Goal: Task Accomplishment & Management: Manage account settings

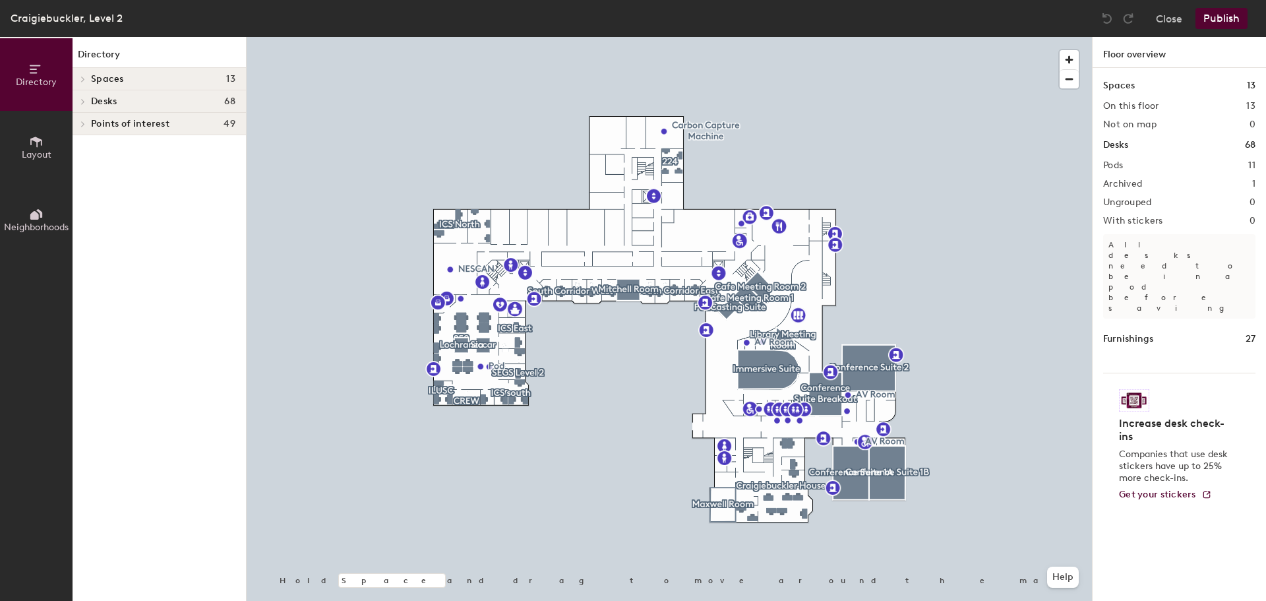
click at [108, 74] on span "Spaces" at bounding box center [107, 79] width 33 height 11
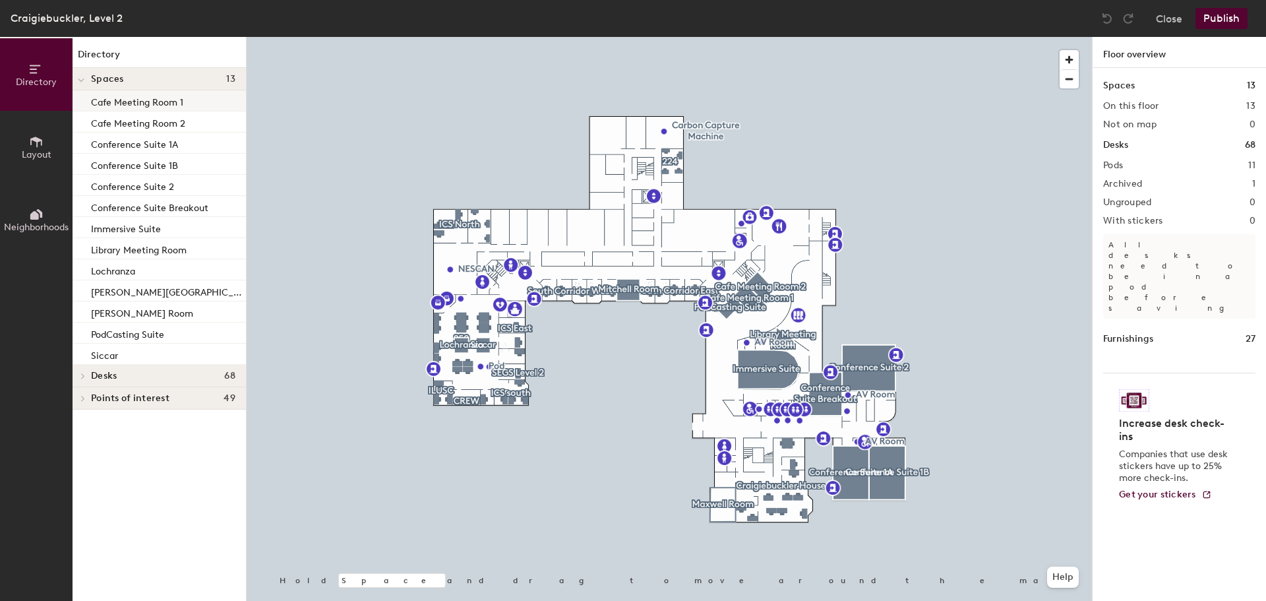
click at [117, 101] on p "Cafe Meeting Room 1" at bounding box center [137, 100] width 92 height 15
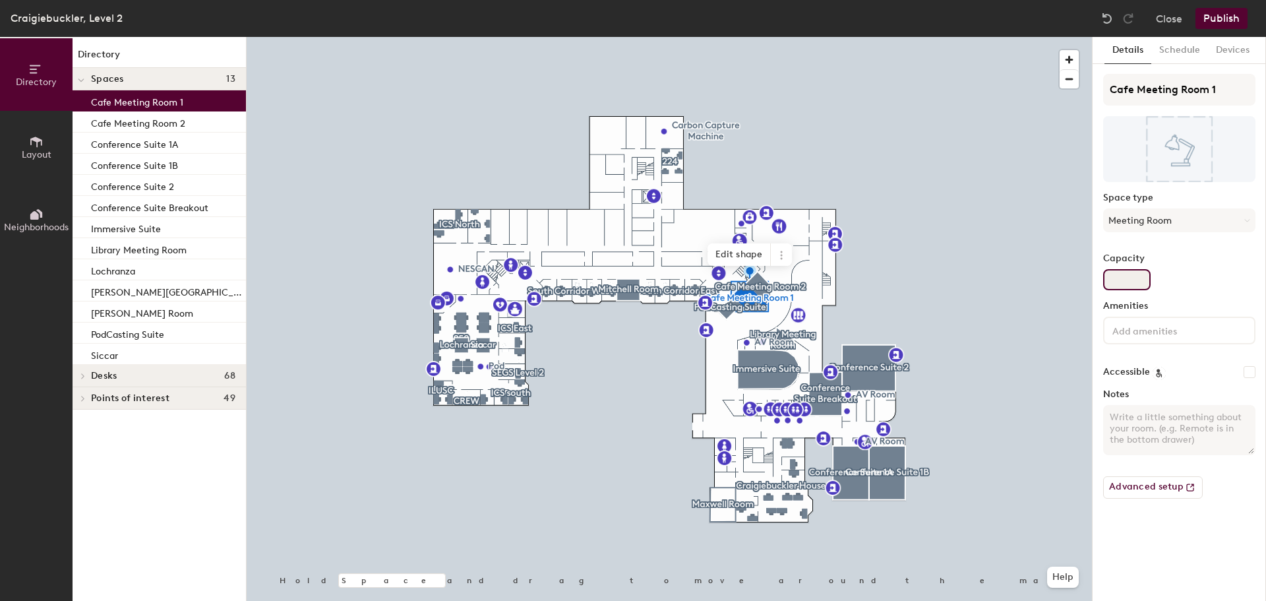
click at [1137, 280] on input "Capacity" at bounding box center [1126, 279] width 47 height 21
type input "6"
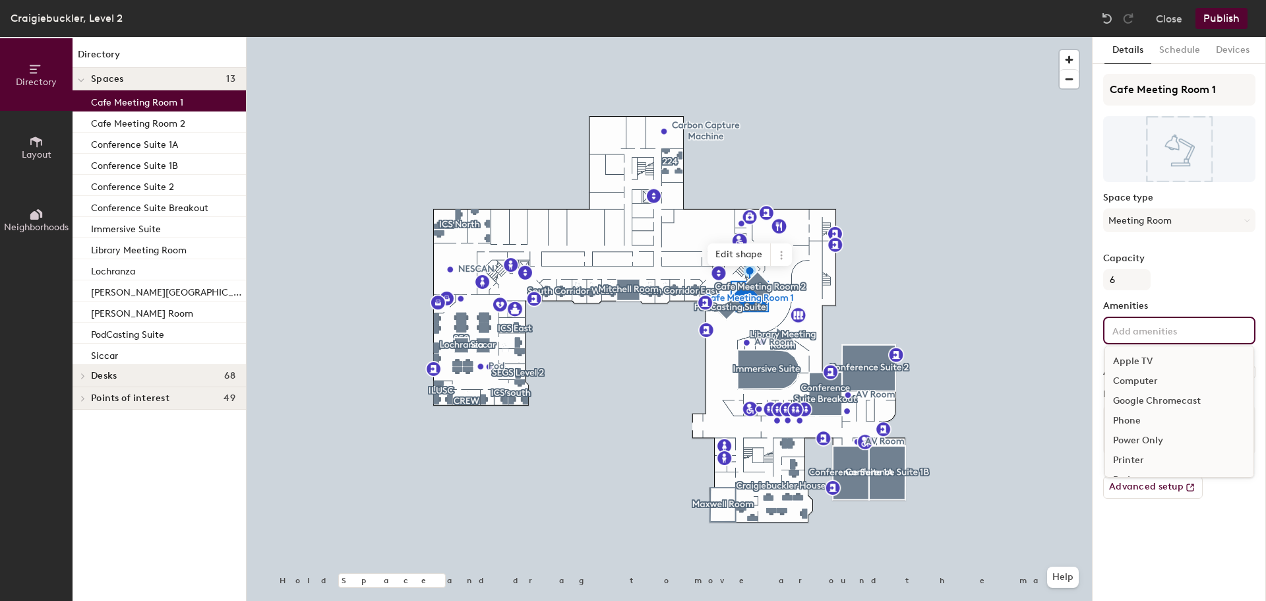
click at [1139, 331] on input at bounding box center [1169, 330] width 119 height 16
click at [1197, 424] on div "Video Conferencing" at bounding box center [1179, 427] width 148 height 20
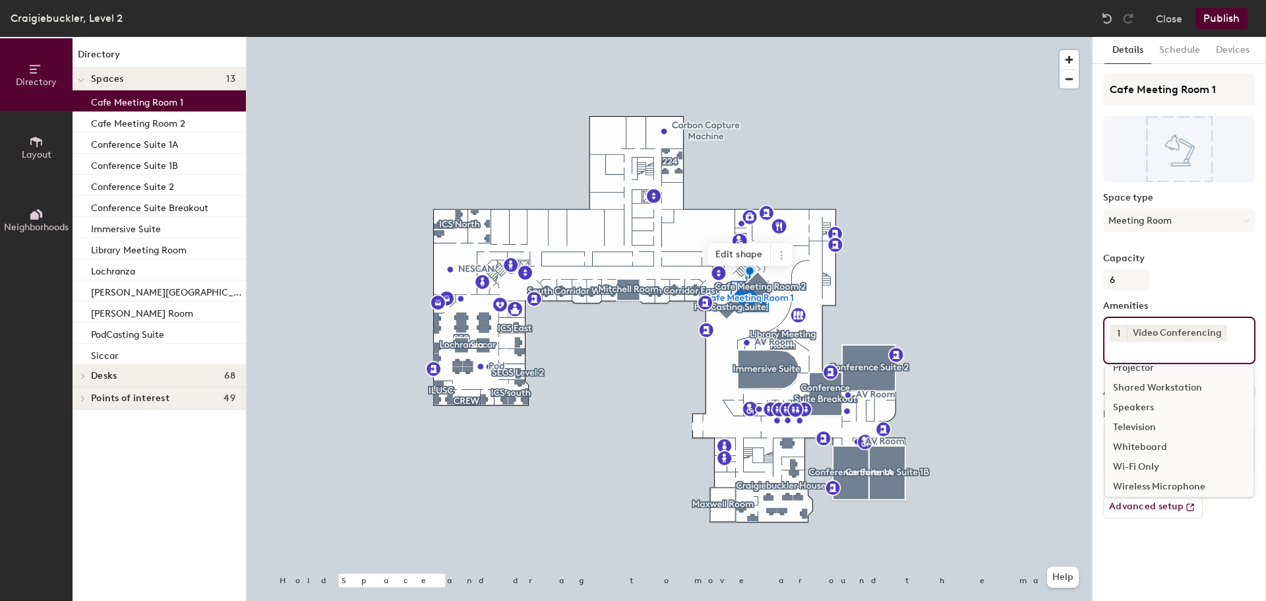
scroll to position [137, 0]
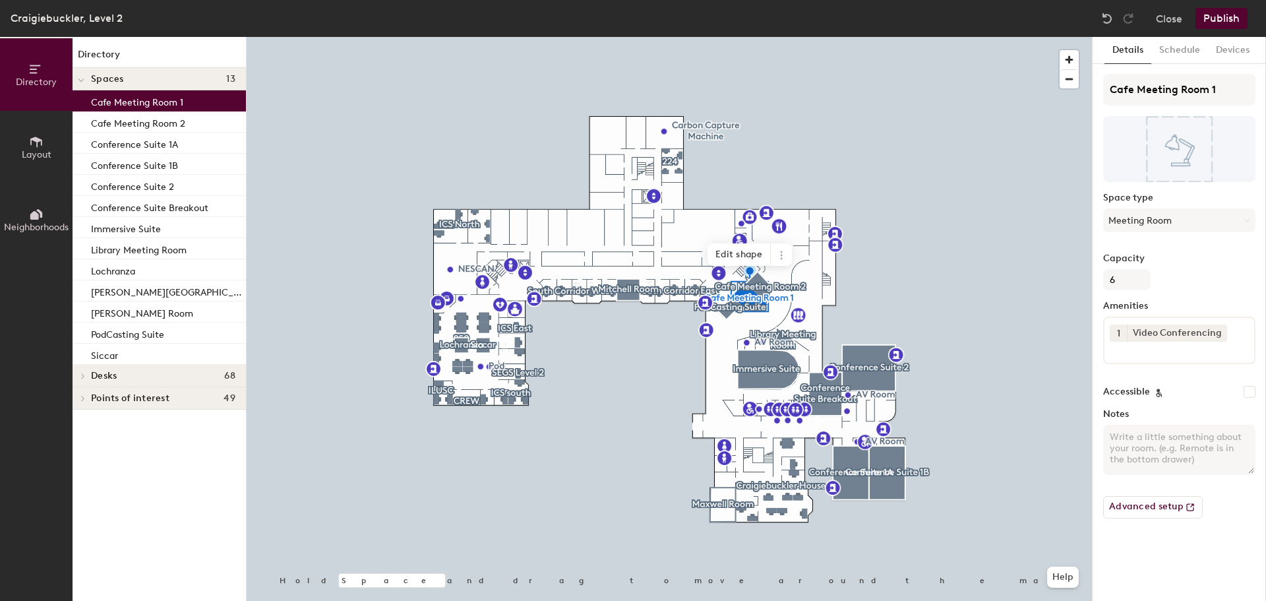
click at [1189, 287] on div "Capacity 6" at bounding box center [1179, 271] width 152 height 37
click at [1174, 47] on button "Schedule" at bounding box center [1179, 50] width 57 height 27
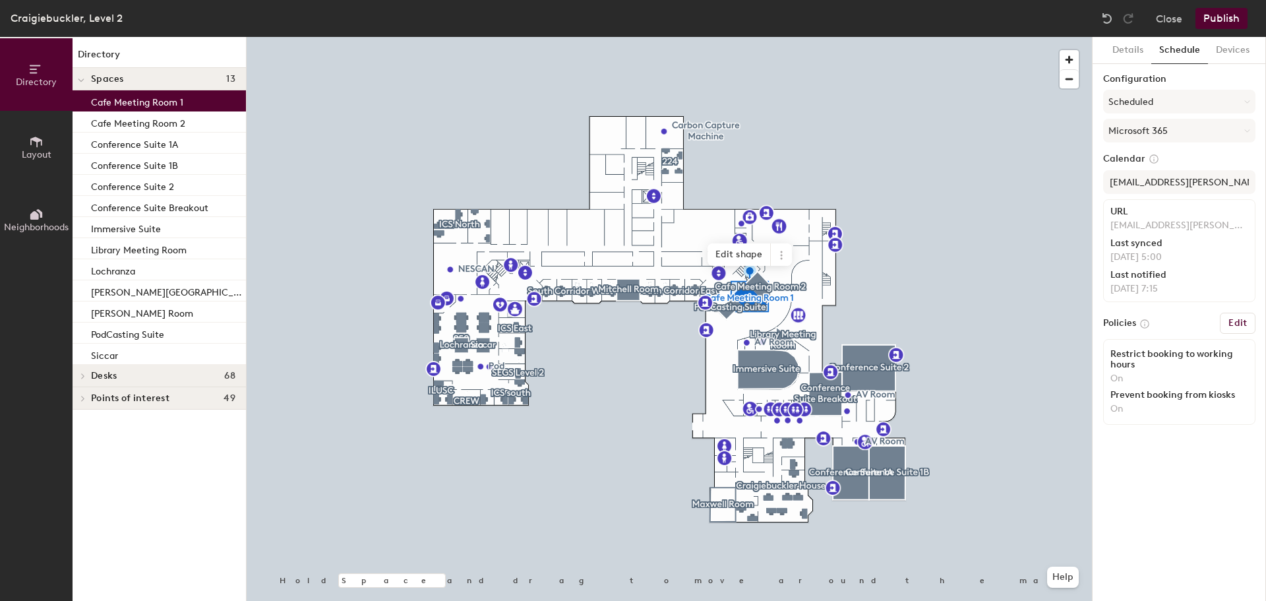
click at [1241, 319] on h6 "Edit" at bounding box center [1237, 323] width 18 height 11
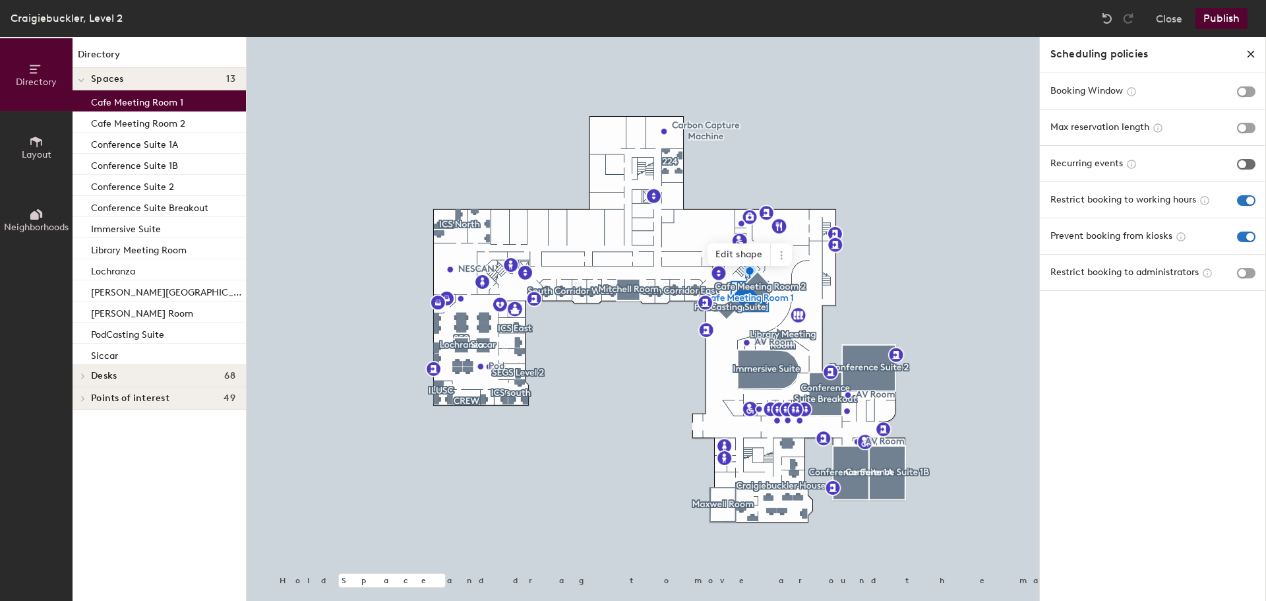
click at [1248, 167] on span "button" at bounding box center [1246, 164] width 18 height 11
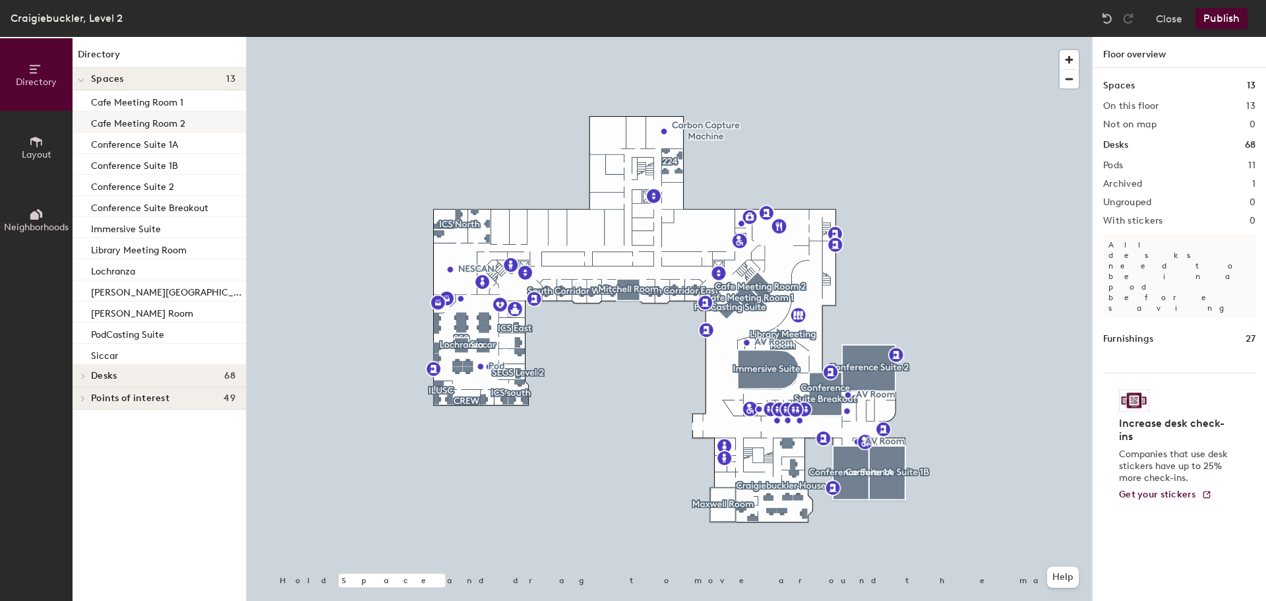
click at [132, 127] on p "Cafe Meeting Room 2" at bounding box center [138, 121] width 94 height 15
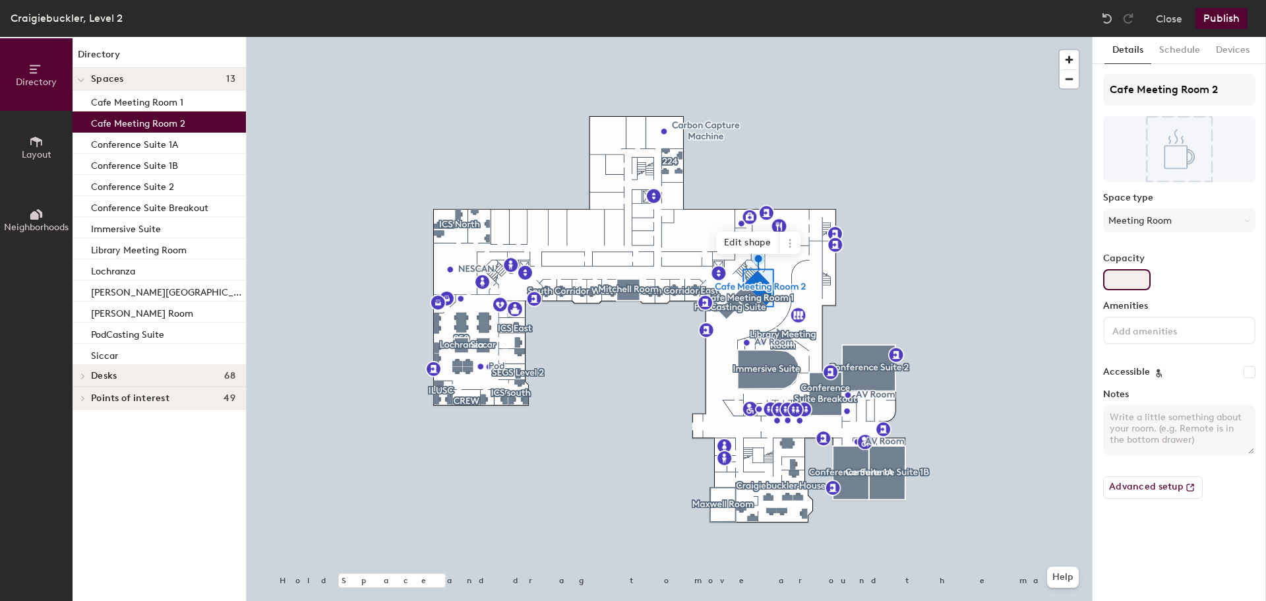
click at [1135, 274] on input "Capacity" at bounding box center [1126, 279] width 47 height 21
type input "6"
click at [1142, 332] on input at bounding box center [1169, 330] width 119 height 16
type input "v"
click at [1149, 396] on div "Video Conferencing" at bounding box center [1179, 401] width 148 height 20
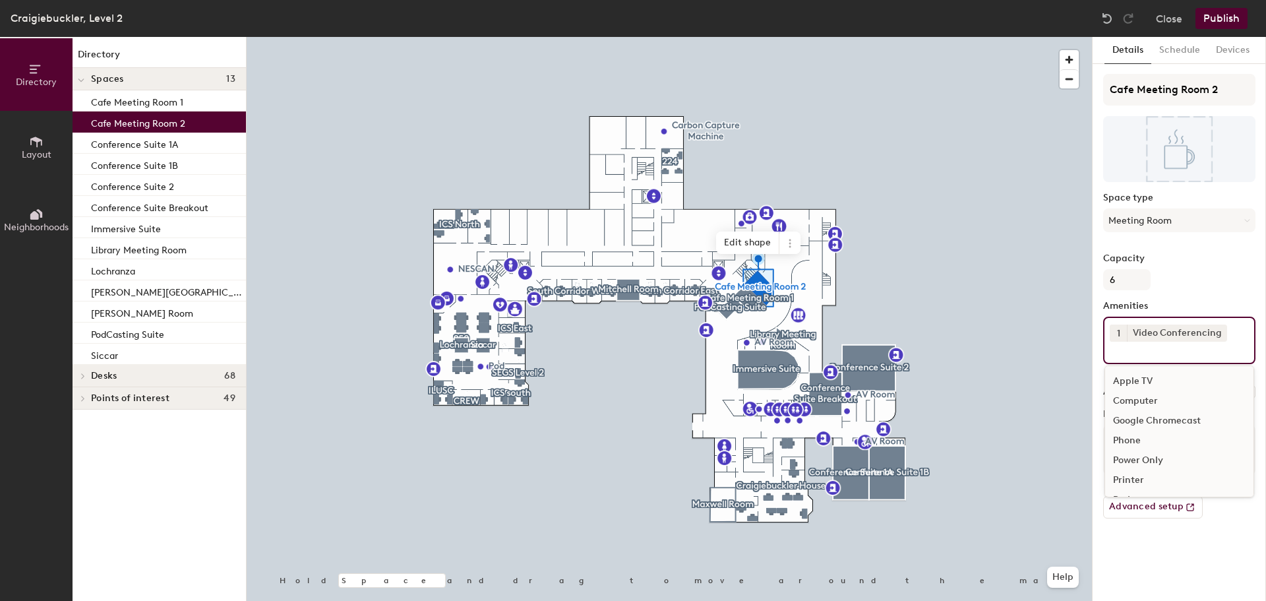
click at [1206, 290] on div "Cafe Meeting Room 2 Space type Meeting Room Capacity 6 Amenities 1 Video Confer…" at bounding box center [1179, 301] width 152 height 455
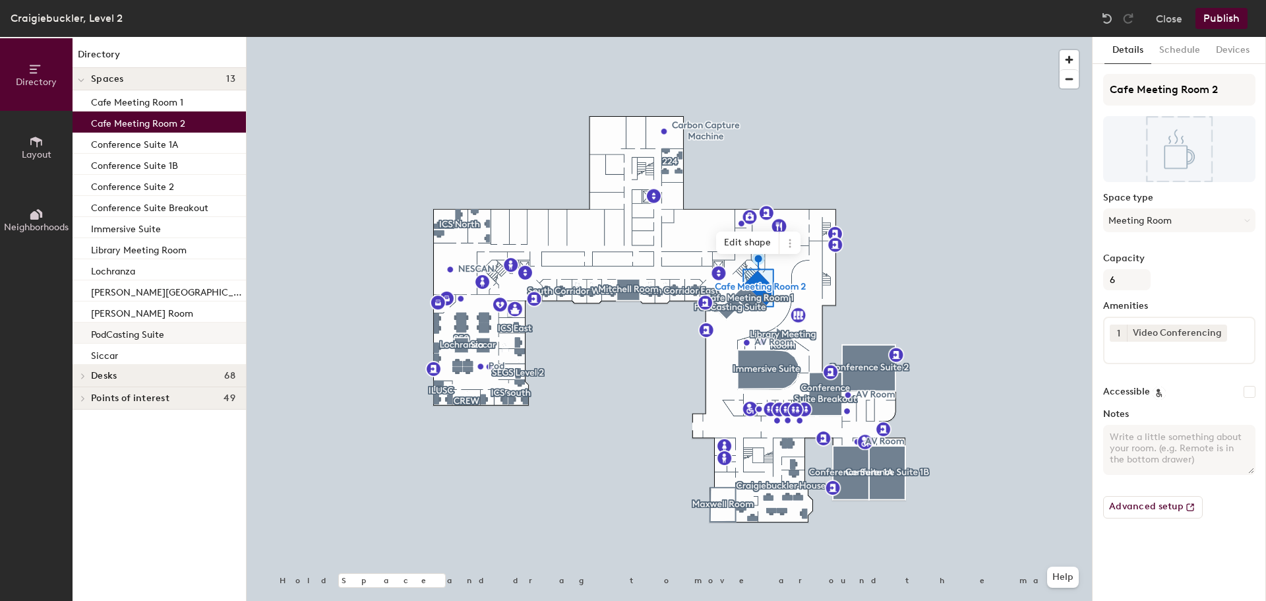
click at [136, 336] on p "PodCasting Suite" at bounding box center [127, 332] width 73 height 15
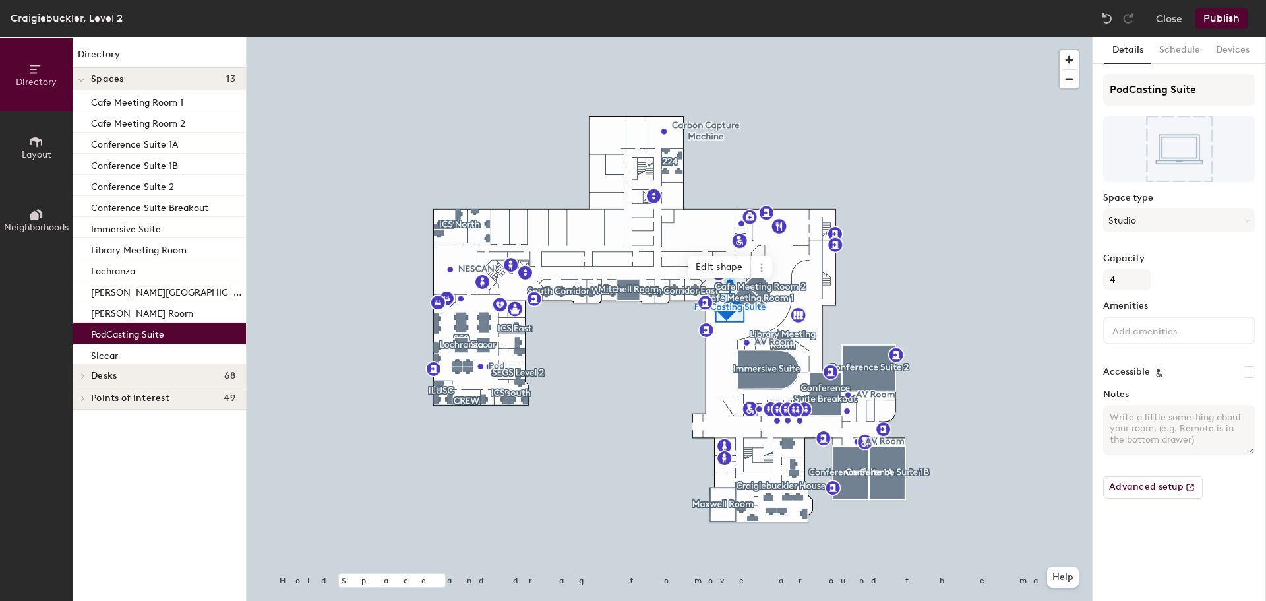
click at [1162, 327] on input at bounding box center [1169, 330] width 119 height 16
type input "vi"
click at [1163, 380] on div "Video Conferencing" at bounding box center [1179, 381] width 148 height 20
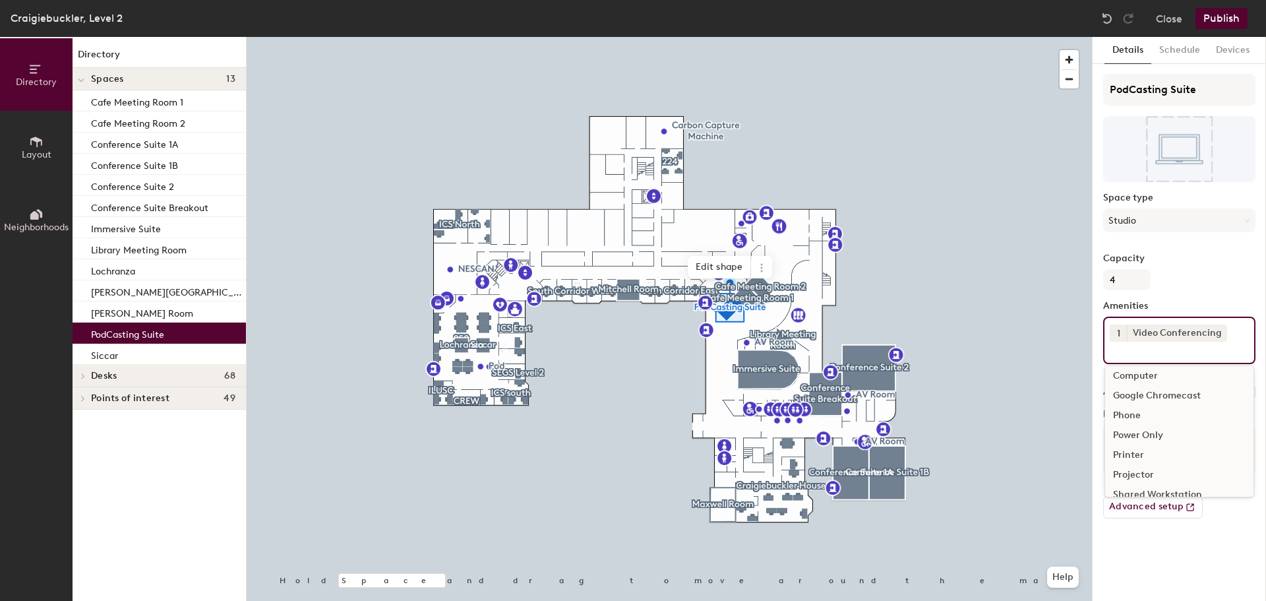
scroll to position [0, 0]
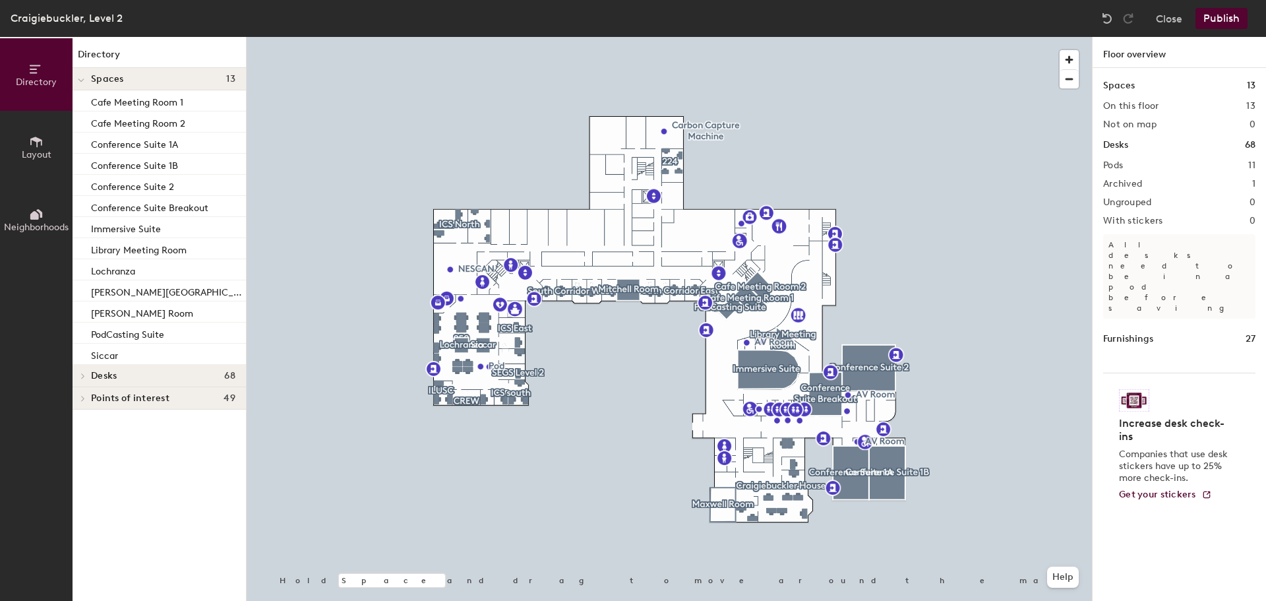
click at [1226, 22] on button "Publish" at bounding box center [1221, 18] width 52 height 21
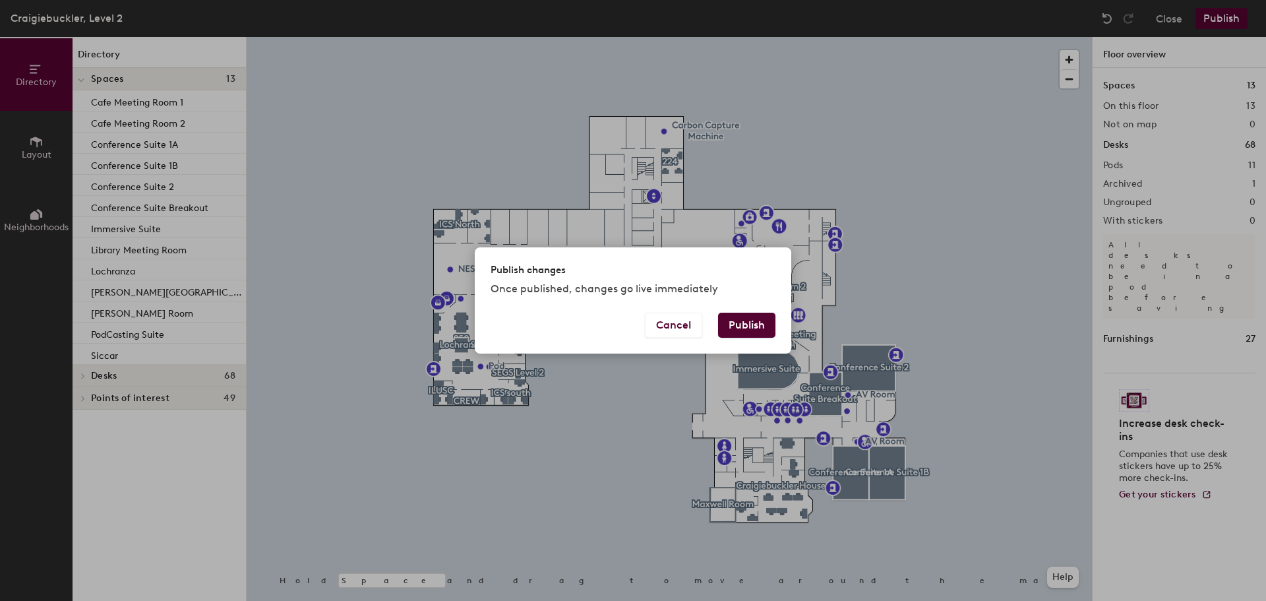
click at [753, 320] on button "Publish" at bounding box center [746, 324] width 57 height 25
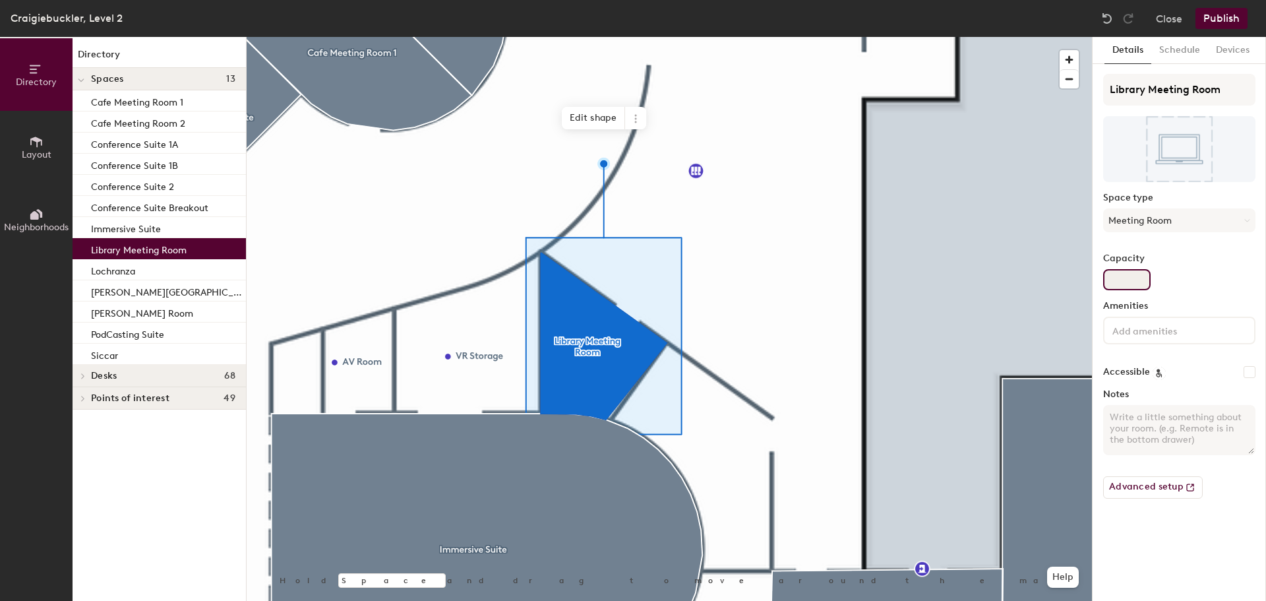
click at [1126, 276] on input "Capacity" at bounding box center [1126, 279] width 47 height 21
type input "4"
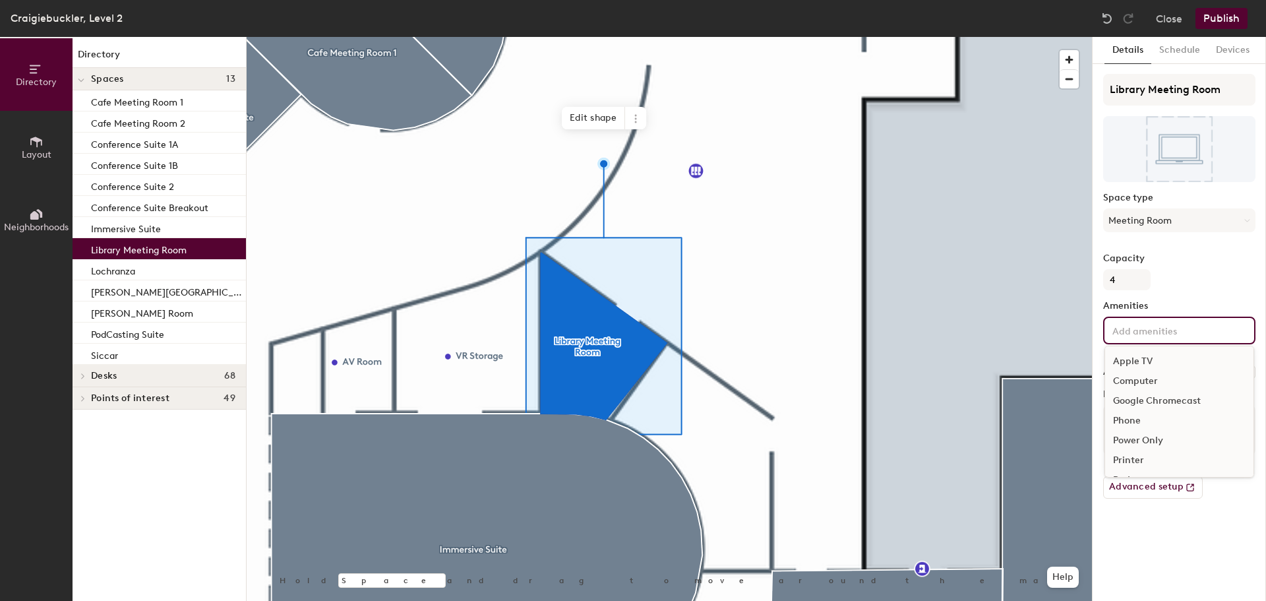
click at [1141, 327] on input at bounding box center [1169, 330] width 119 height 16
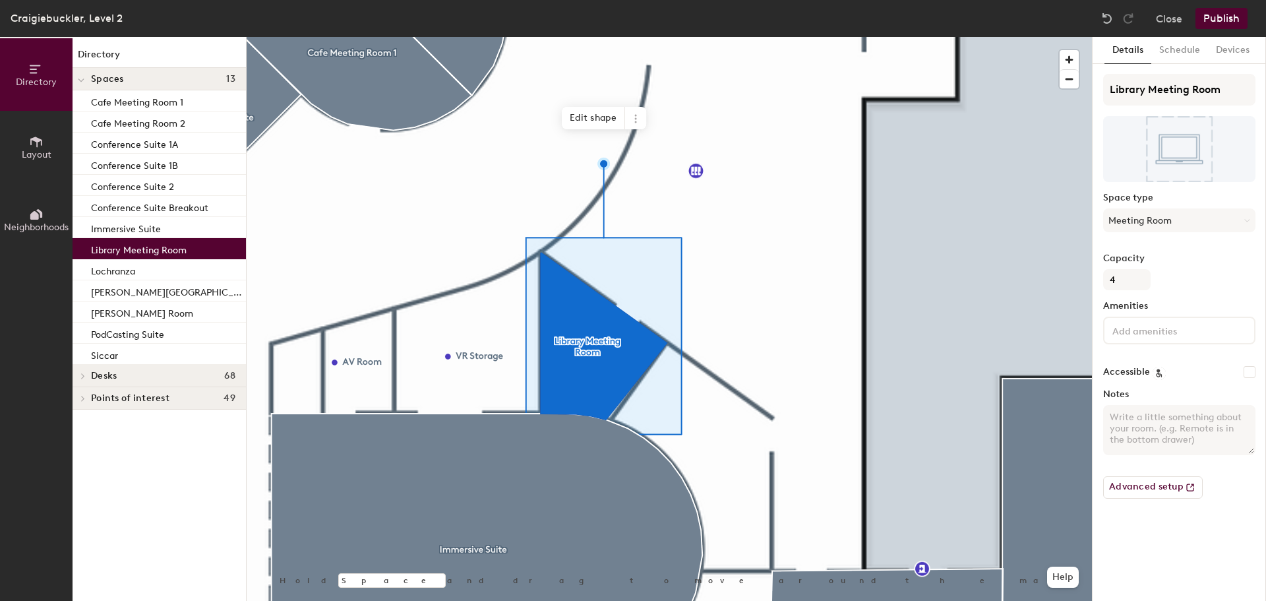
click at [1169, 330] on input at bounding box center [1169, 330] width 119 height 16
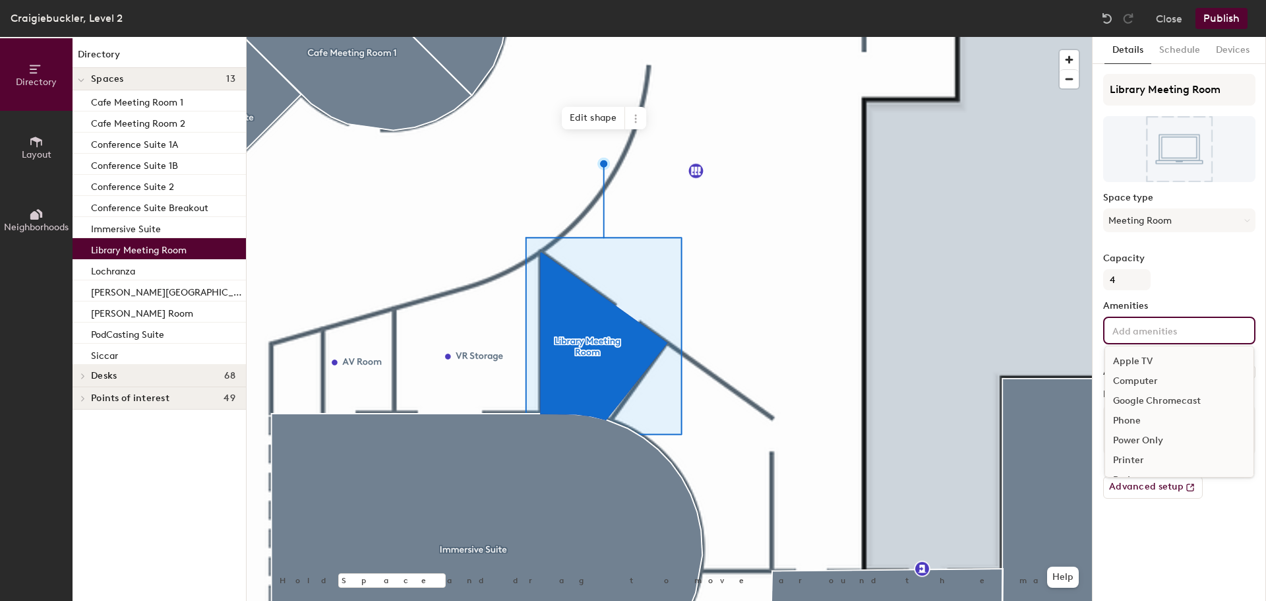
click at [1158, 438] on div "Power Only" at bounding box center [1179, 441] width 148 height 20
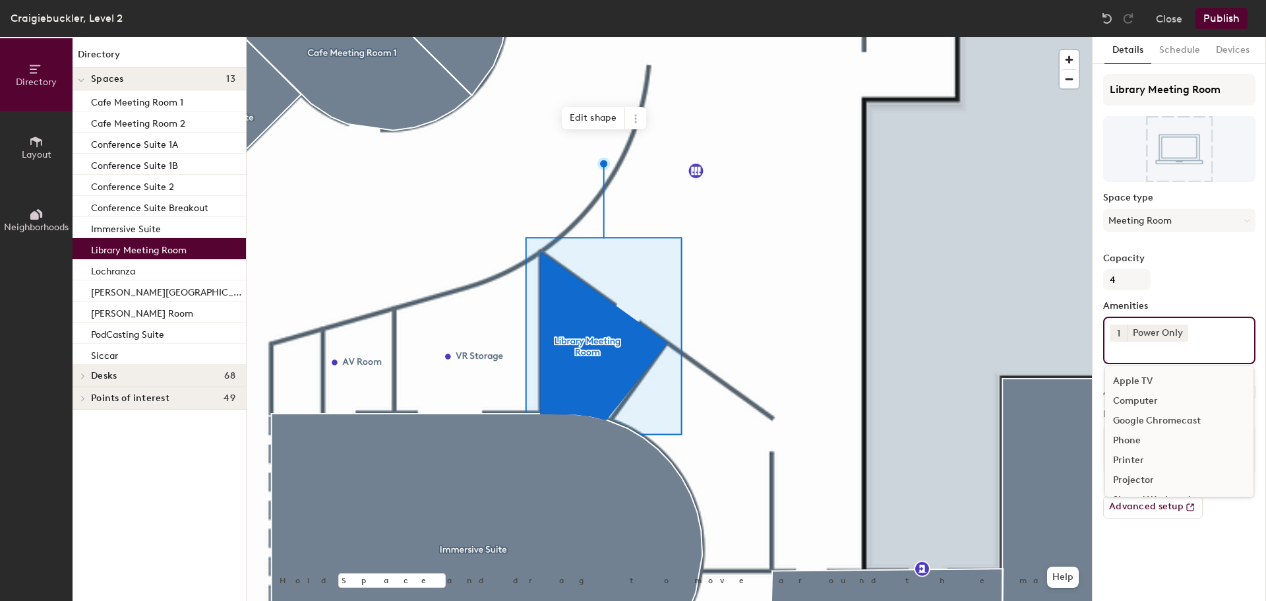
type input "w"
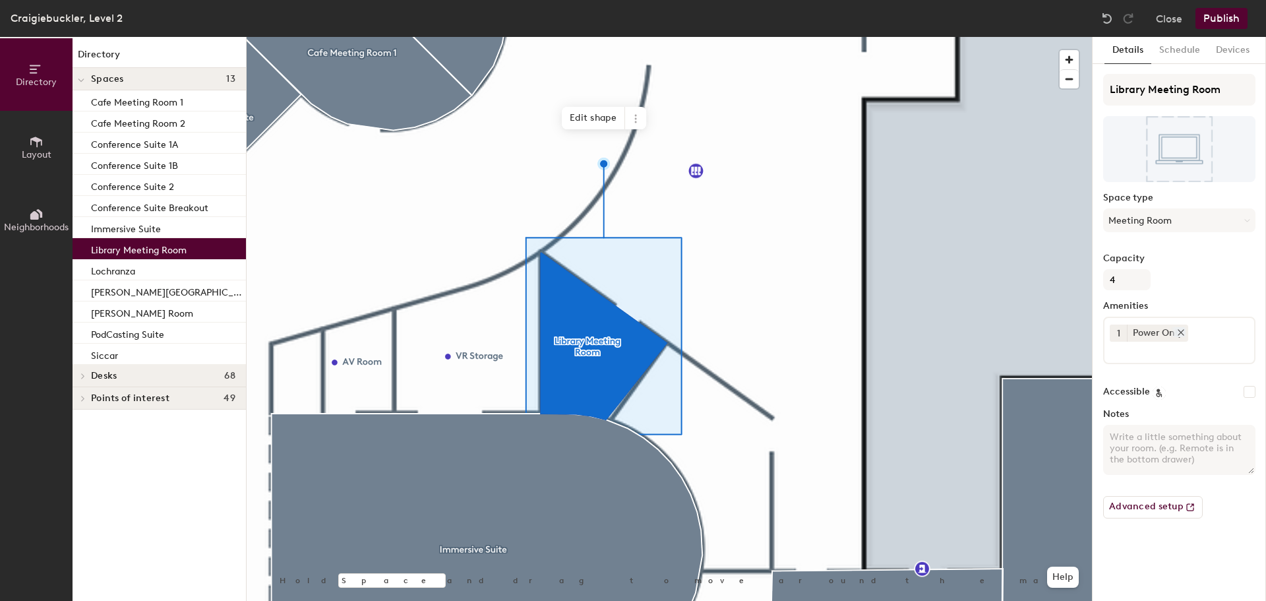
click at [1181, 336] on icon at bounding box center [1180, 332] width 9 height 9
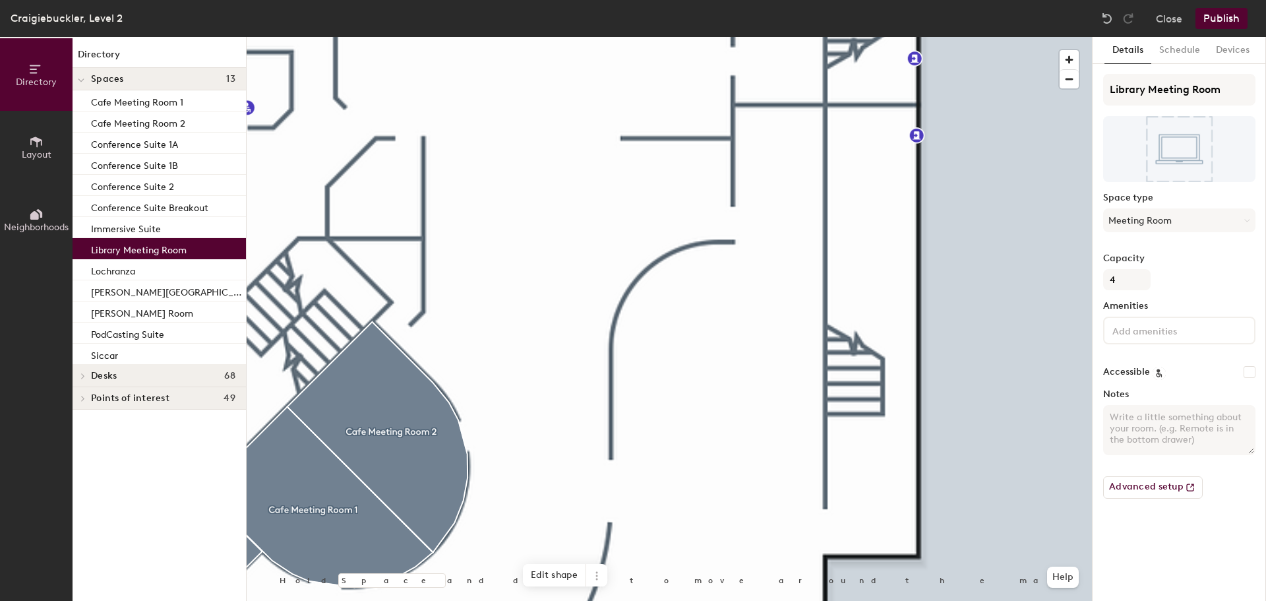
click at [36, 146] on icon at bounding box center [36, 141] width 15 height 15
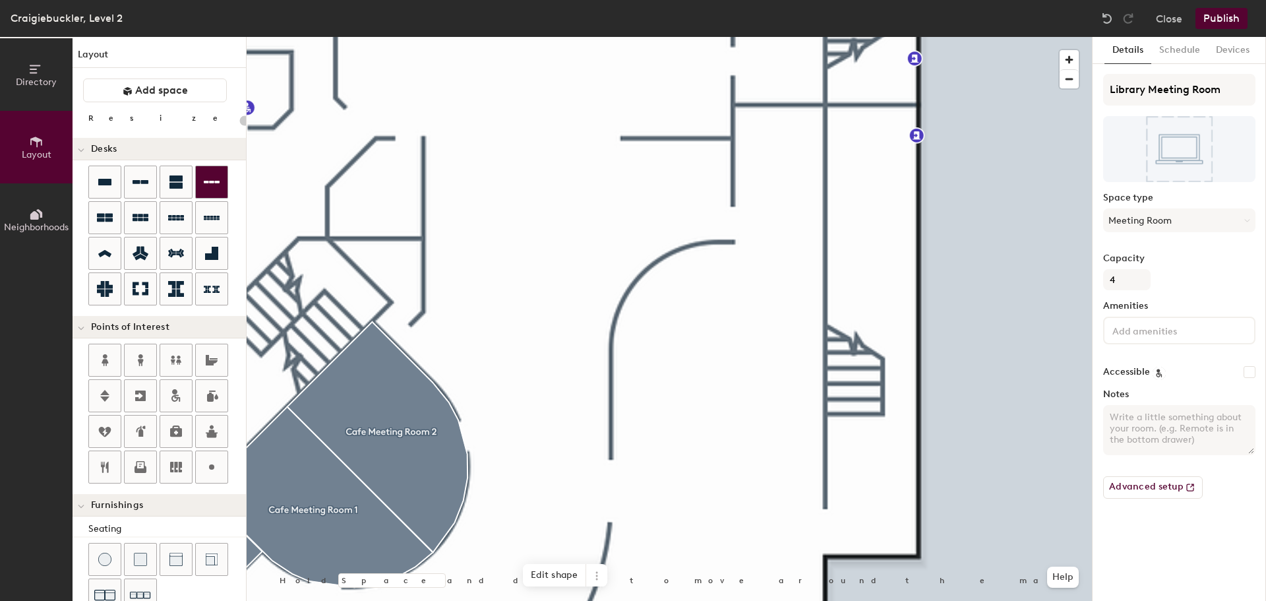
click at [695, 326] on div "Directory Layout Neighborhoods Layout Add space Resize Desks Points of Interest…" at bounding box center [633, 319] width 1266 height 564
type input "80"
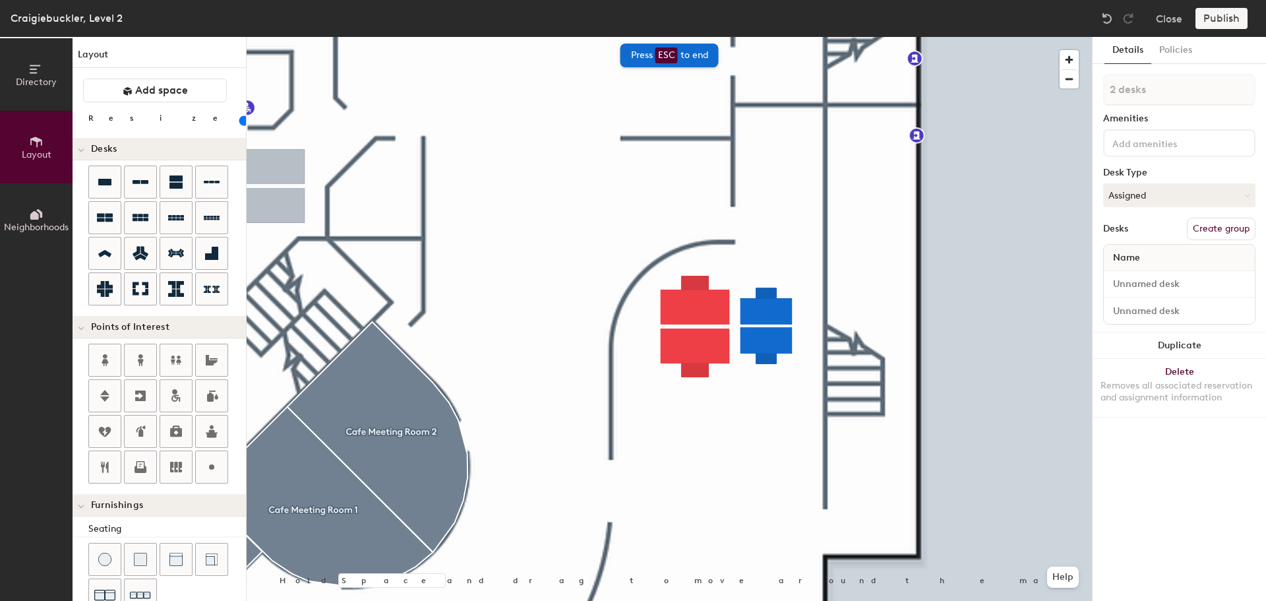
click at [239, 124] on input "range" at bounding box center [239, 120] width 0 height 11
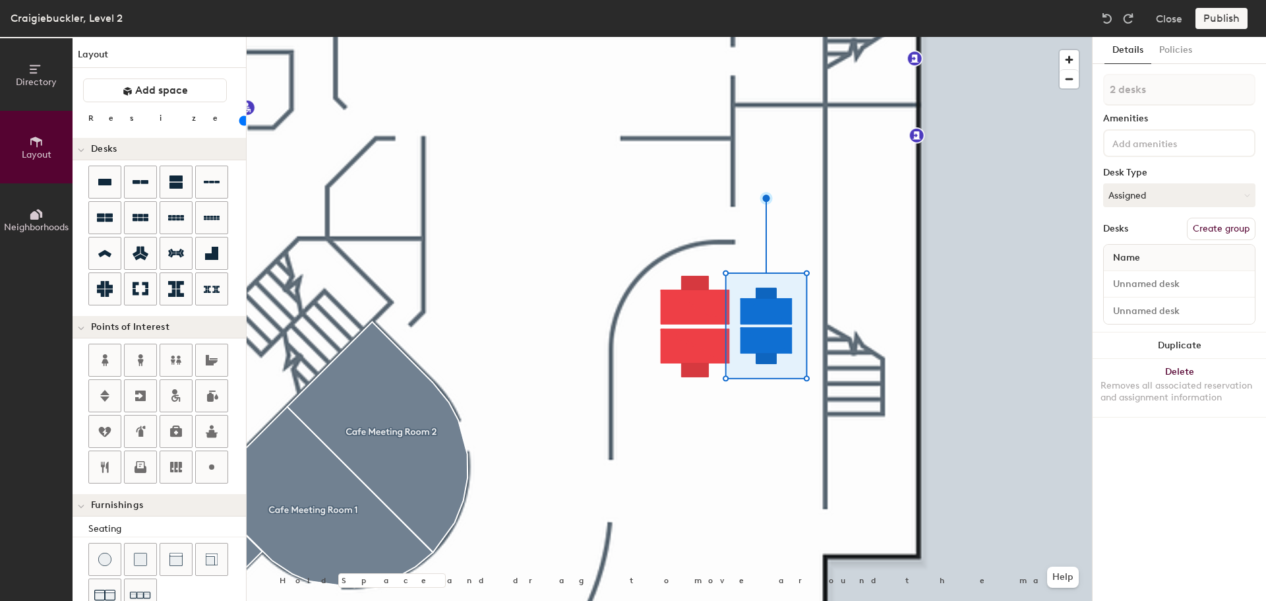
type input "80"
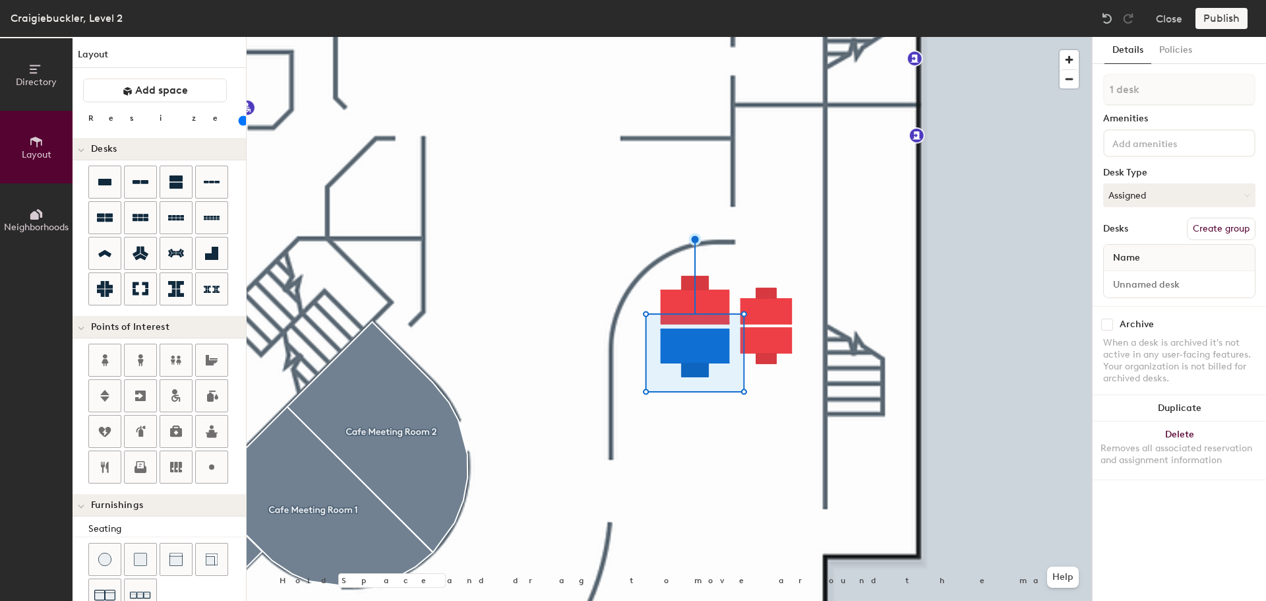
type input "2 desks"
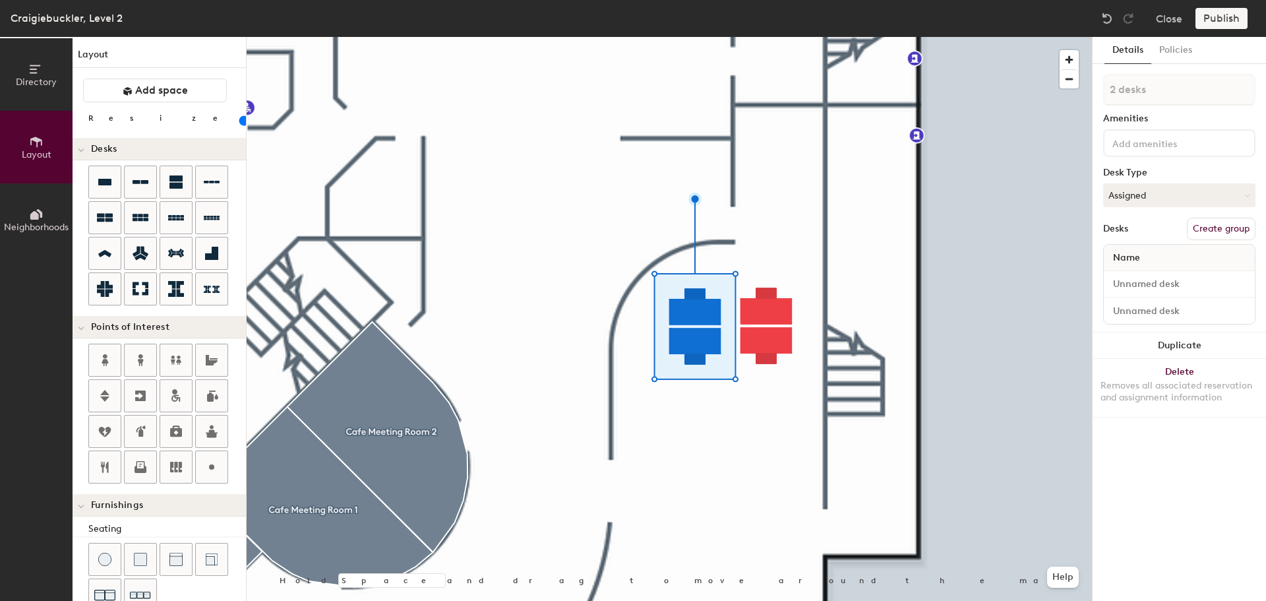
click at [239, 122] on input "range" at bounding box center [239, 120] width 0 height 11
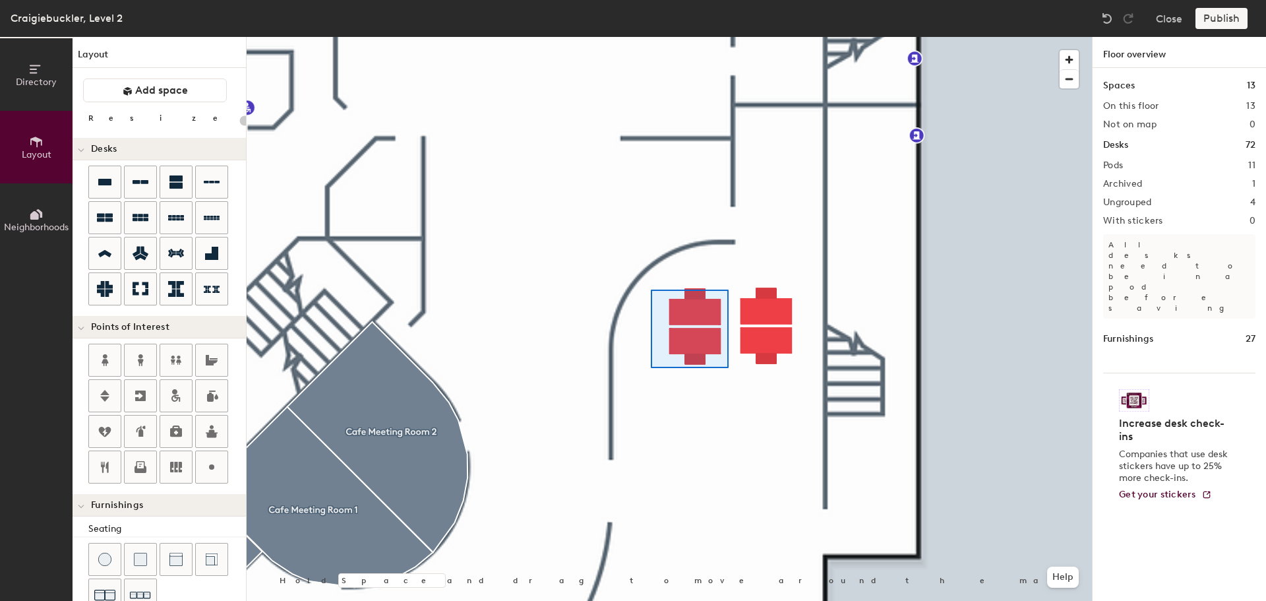
type input "60"
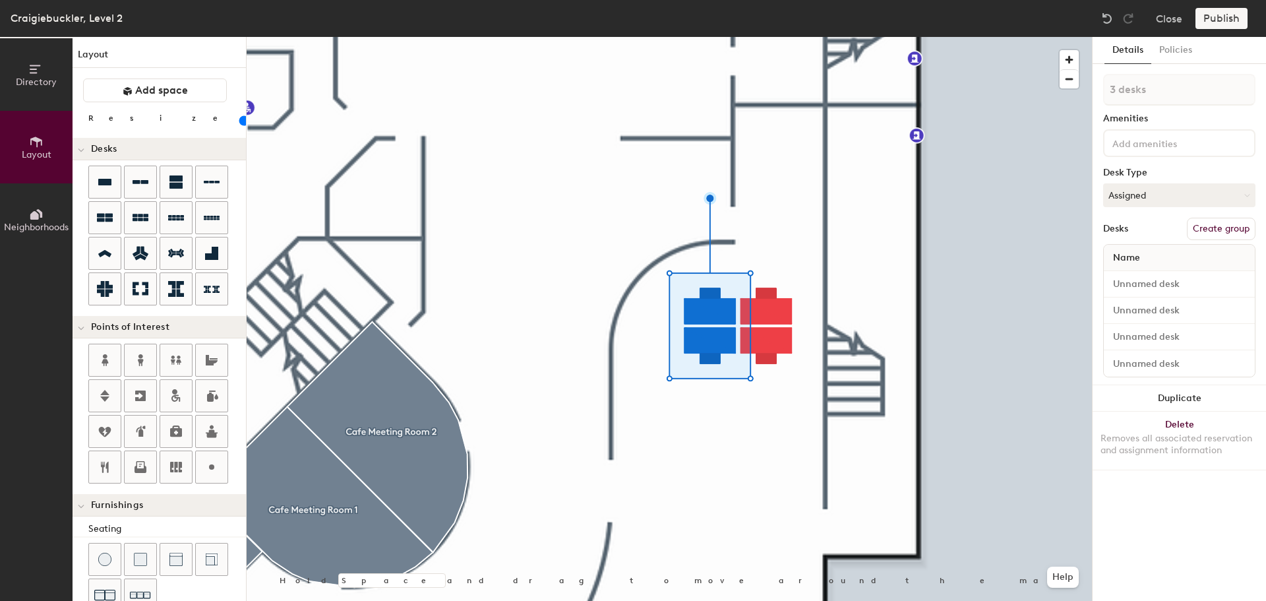
type input "4 desks"
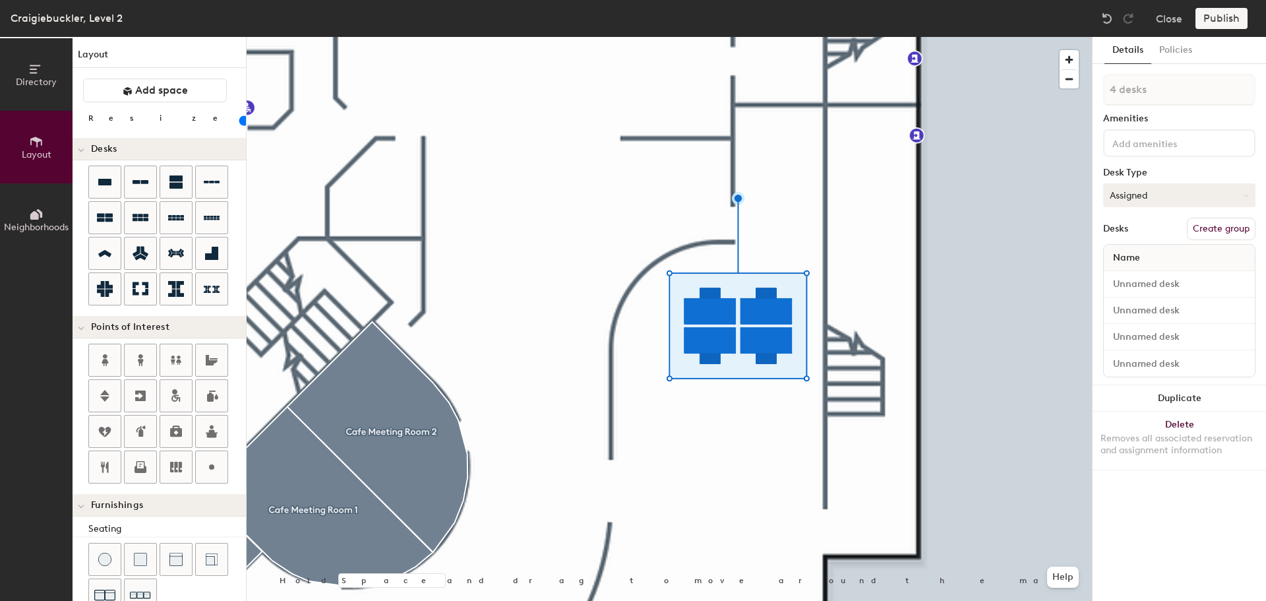
click at [1168, 197] on button "Assigned" at bounding box center [1179, 195] width 152 height 24
click at [1130, 253] on div "Hot" at bounding box center [1170, 256] width 132 height 20
click at [110, 187] on icon at bounding box center [105, 182] width 16 height 16
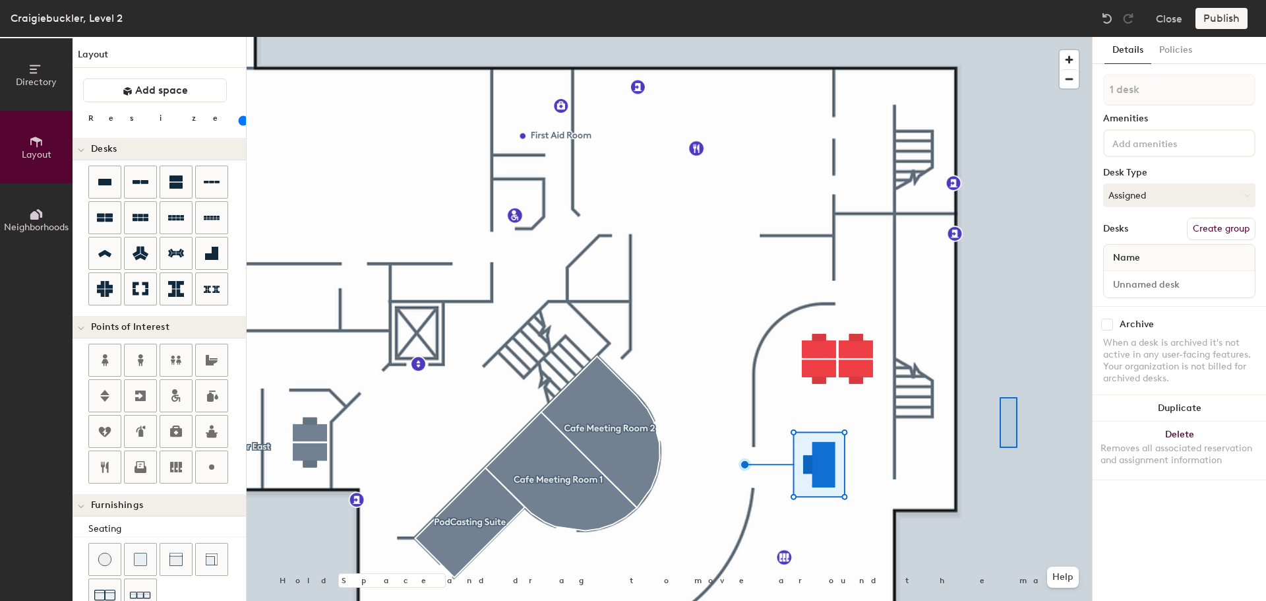
click at [999, 37] on div at bounding box center [669, 37] width 845 height 0
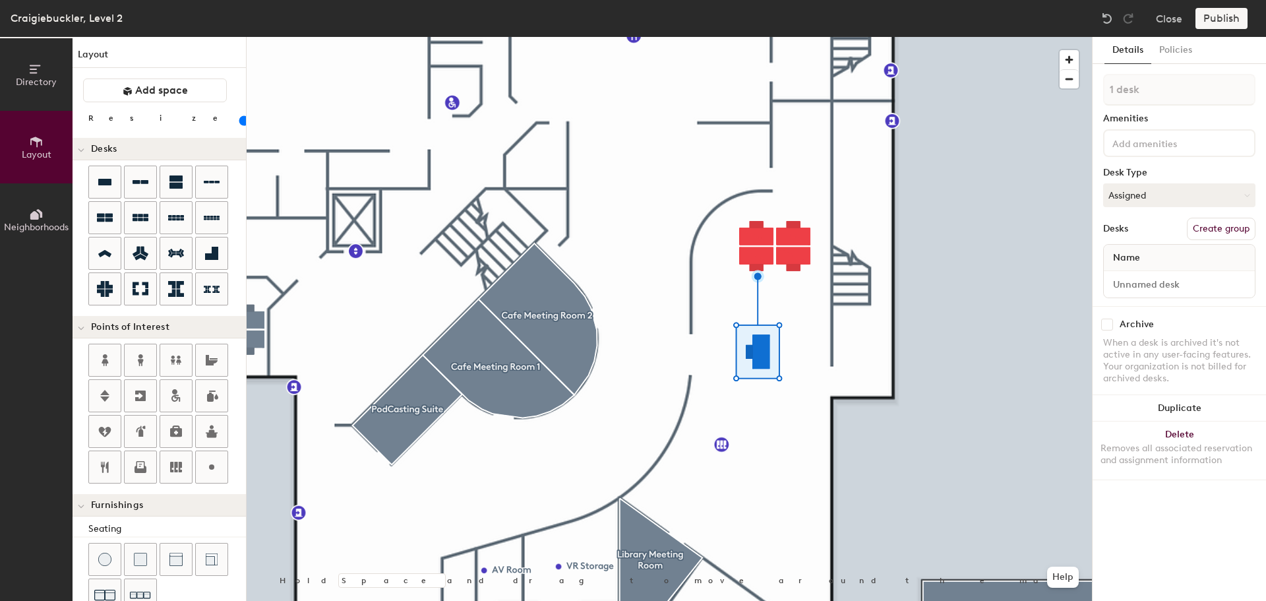
type input "60"
click at [239, 121] on input "range" at bounding box center [239, 120] width 0 height 11
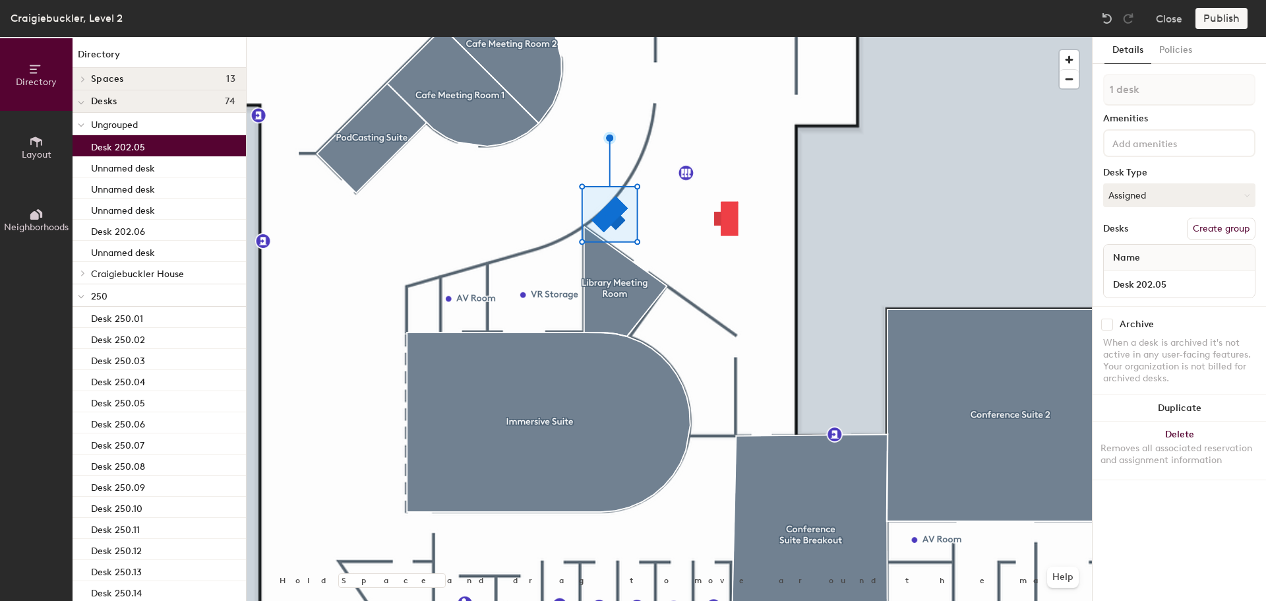
type input "Desk 202.05"
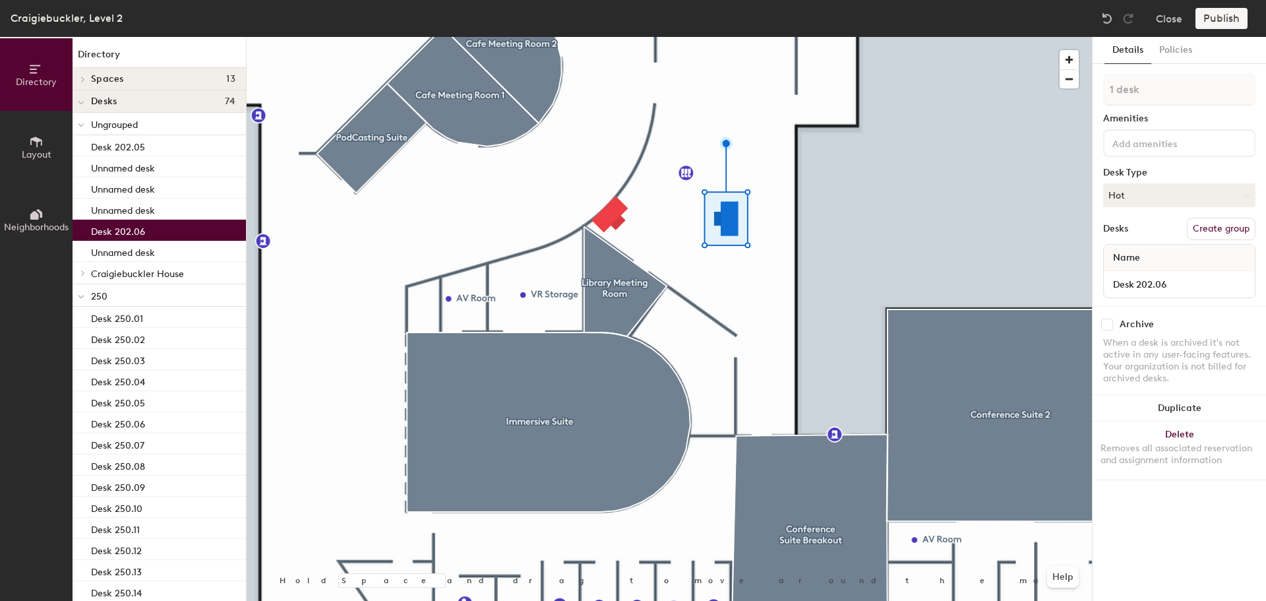
type input "2 desks"
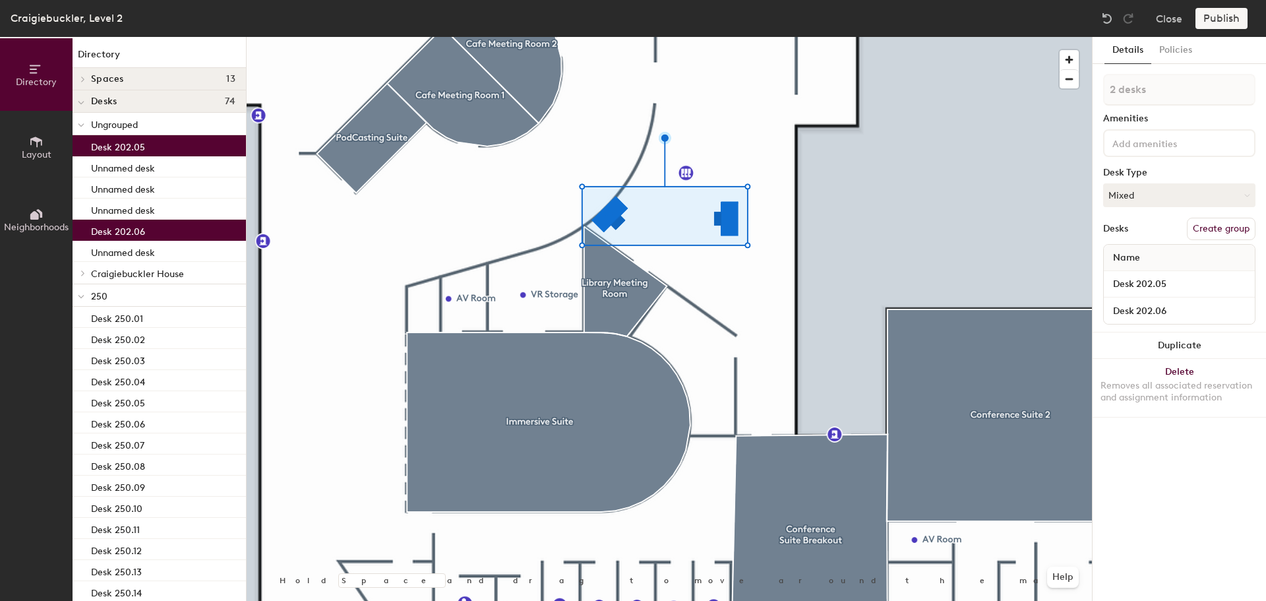
click at [1216, 228] on button "Create group" at bounding box center [1221, 229] width 69 height 22
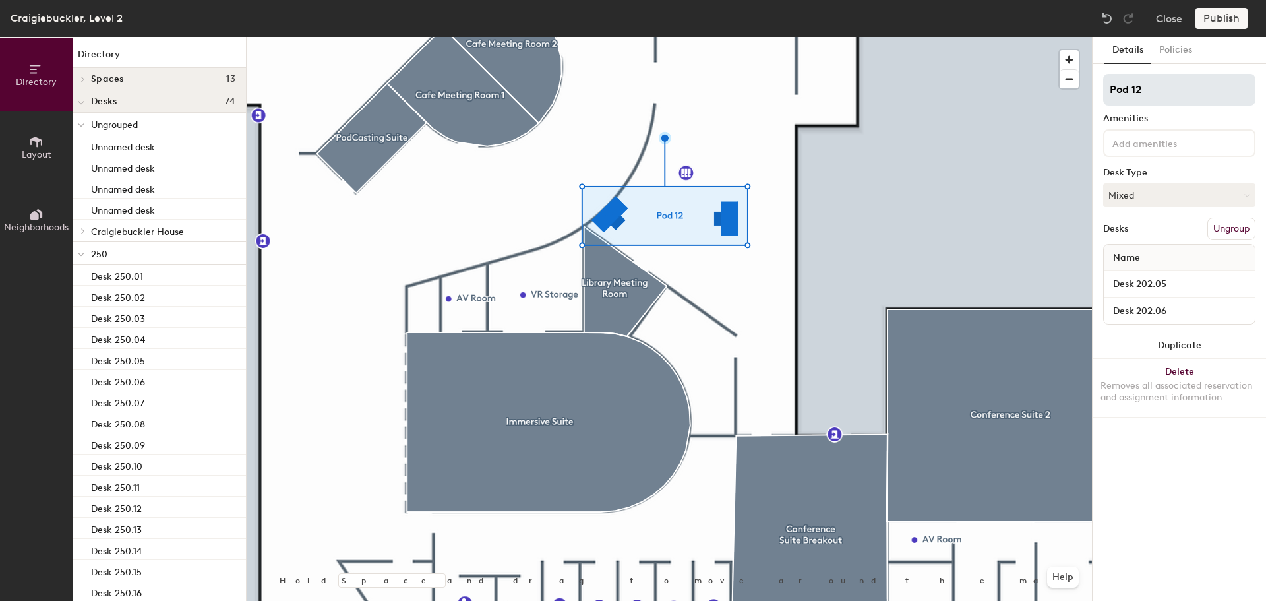
drag, startPoint x: 1161, startPoint y: 88, endPoint x: 1105, endPoint y: 89, distance: 56.1
click at [1105, 89] on input "Pod 12" at bounding box center [1179, 90] width 152 height 32
type input "[GEOGRAPHIC_DATA]"
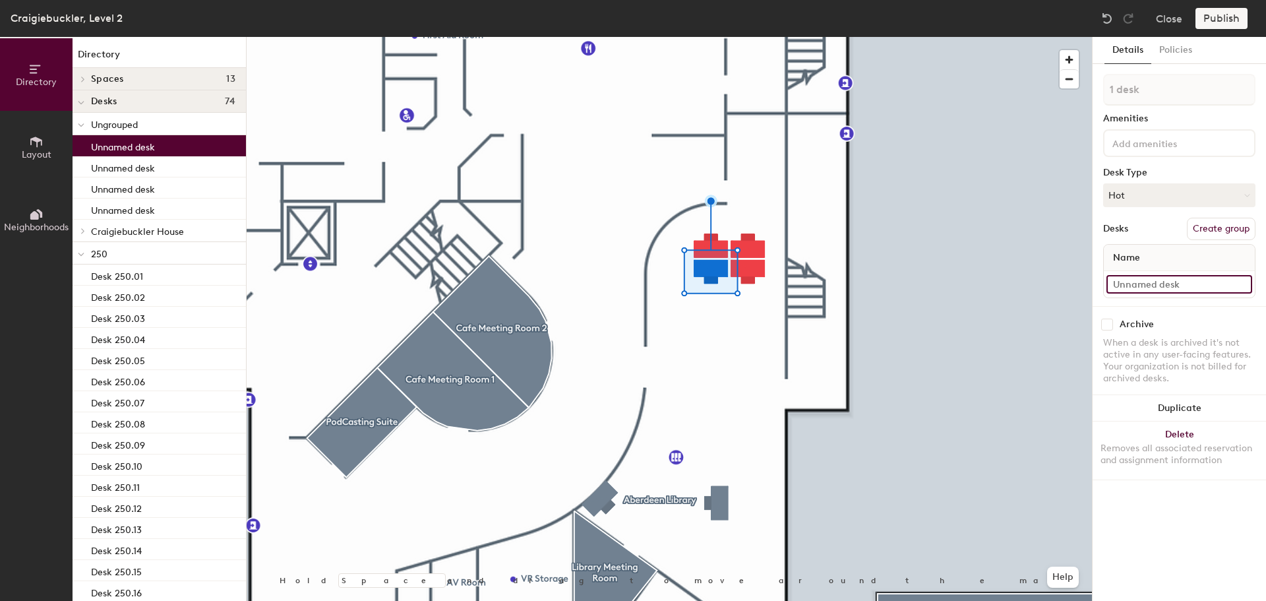
click at [1169, 287] on input at bounding box center [1179, 284] width 146 height 18
type input "Desk 202.02"
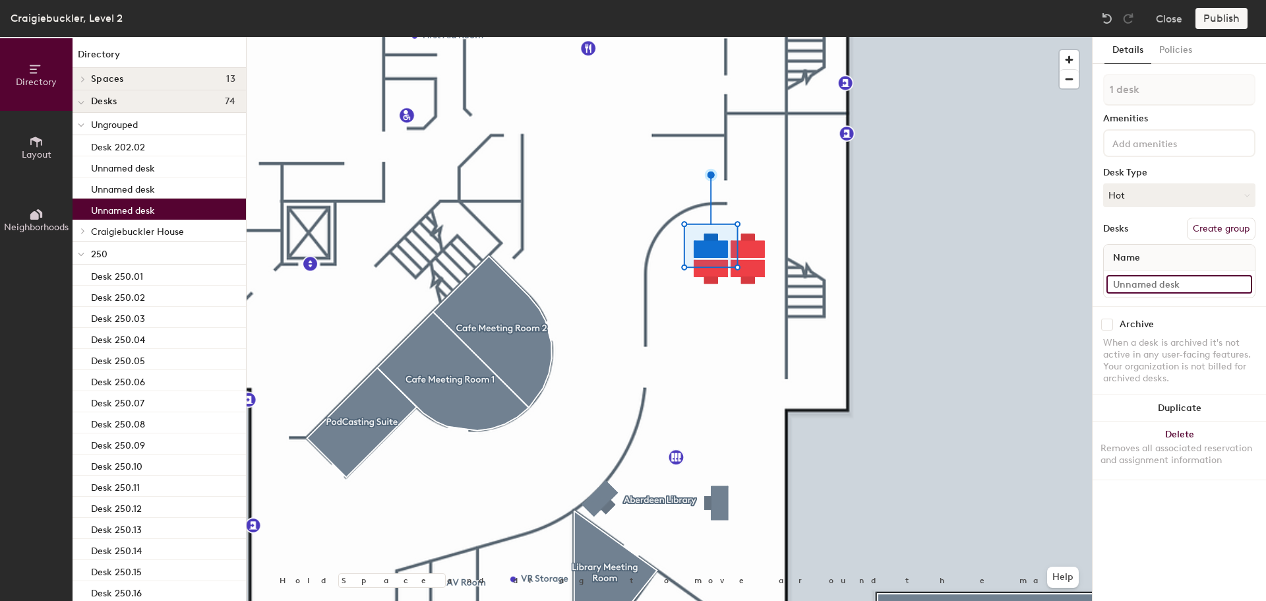
click at [1195, 285] on input at bounding box center [1179, 284] width 146 height 18
type input "Desk 202.01"
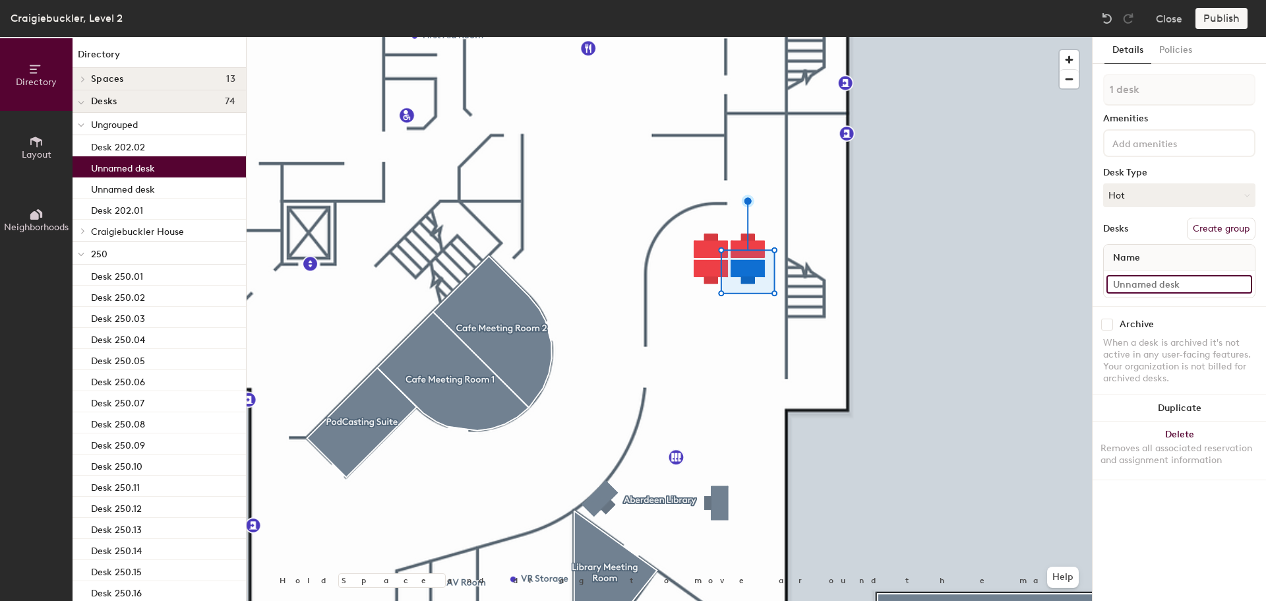
click at [1175, 277] on input at bounding box center [1179, 284] width 146 height 18
type input "Desk 202.03"
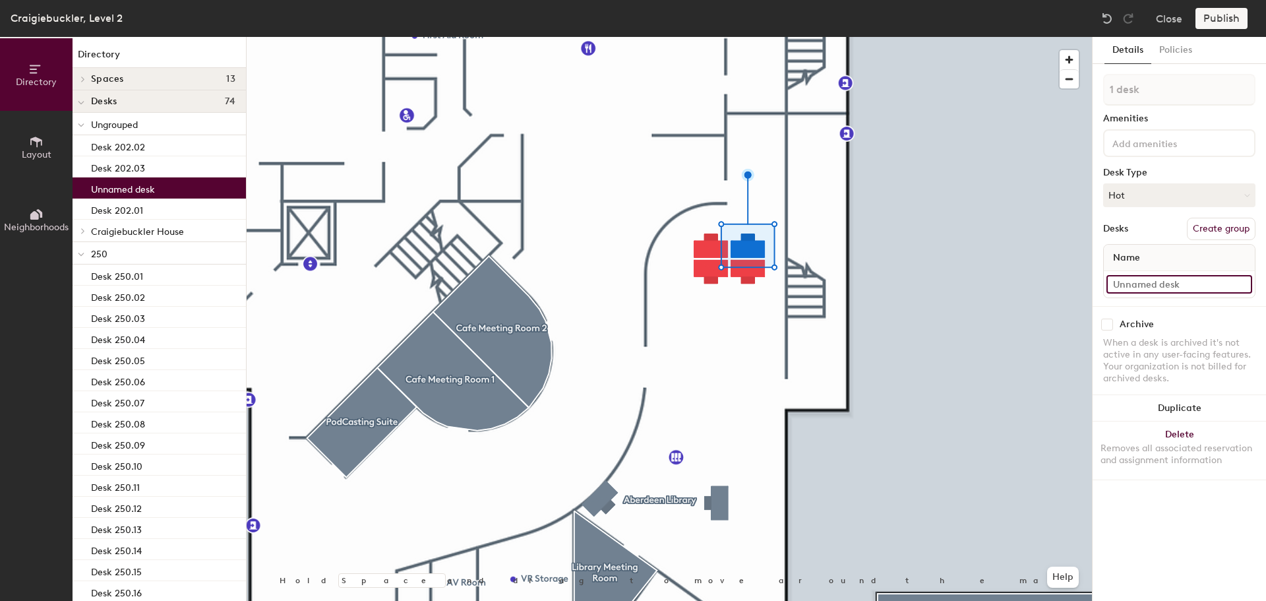
click at [1183, 288] on input at bounding box center [1179, 284] width 146 height 18
type input "Desk 202.4"
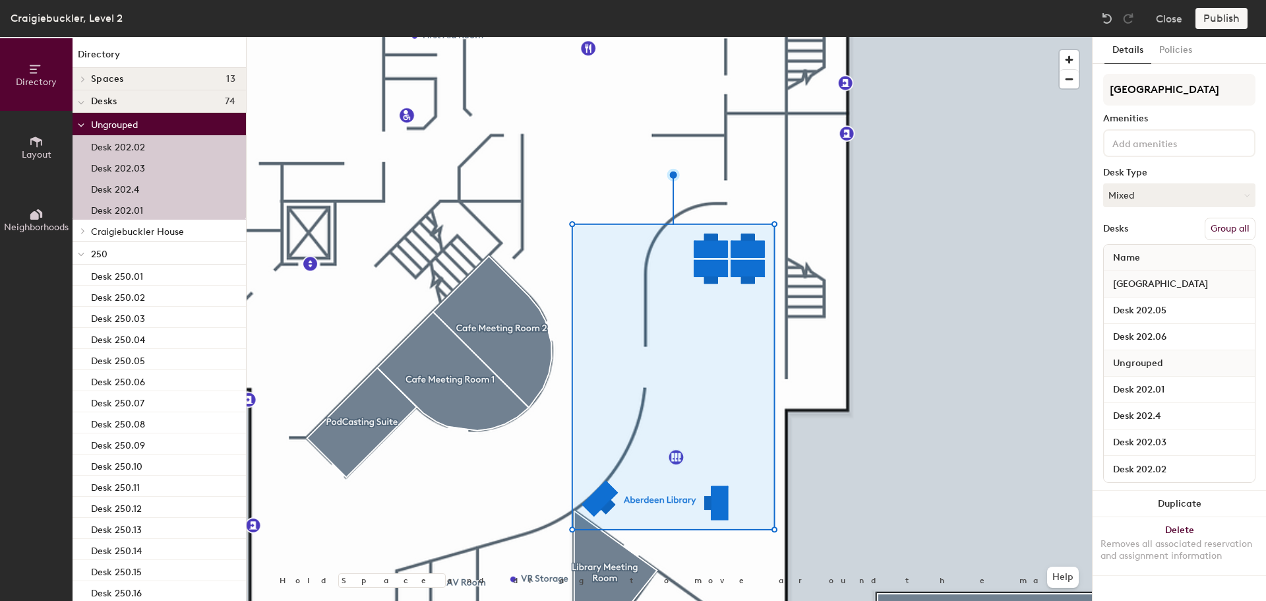
click at [1229, 225] on button "Group all" at bounding box center [1229, 229] width 51 height 22
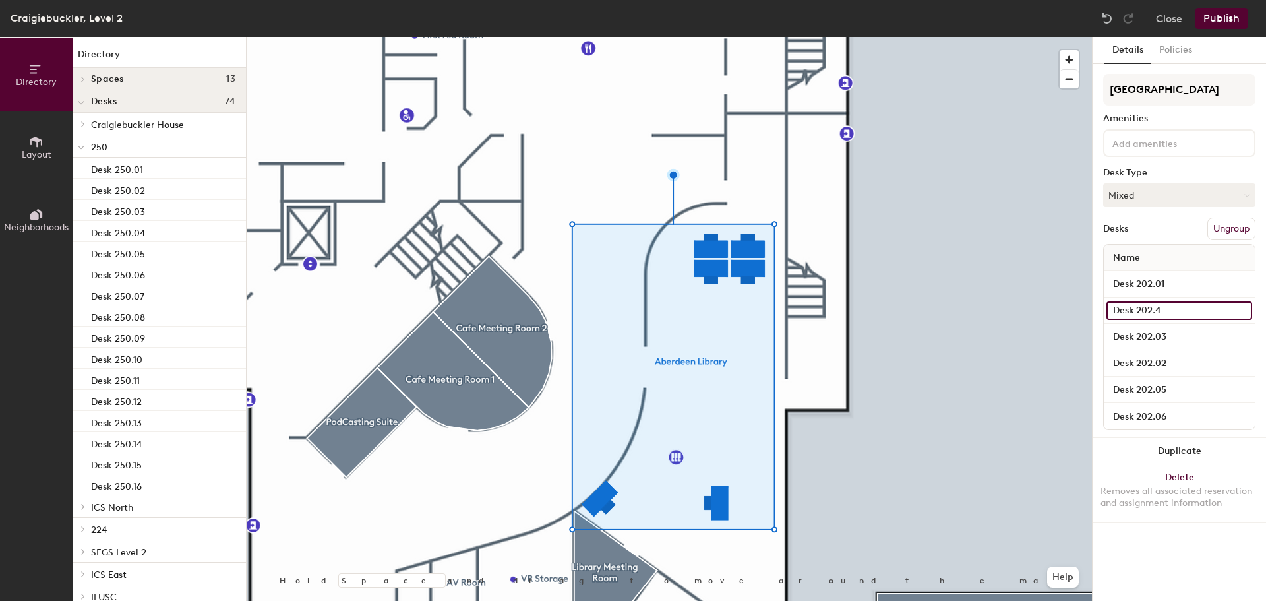
click at [1178, 309] on input "Desk 202.4" at bounding box center [1179, 310] width 146 height 18
type input "Desk 202.04"
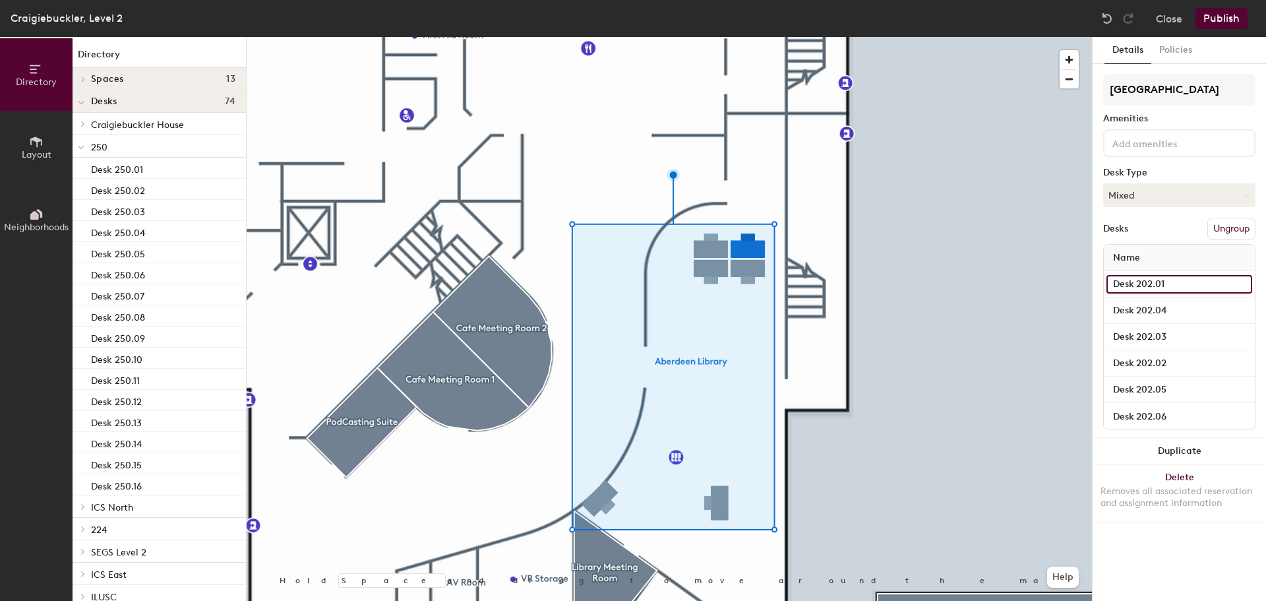
click at [1182, 289] on input "Desk 202.01" at bounding box center [1179, 284] width 146 height 18
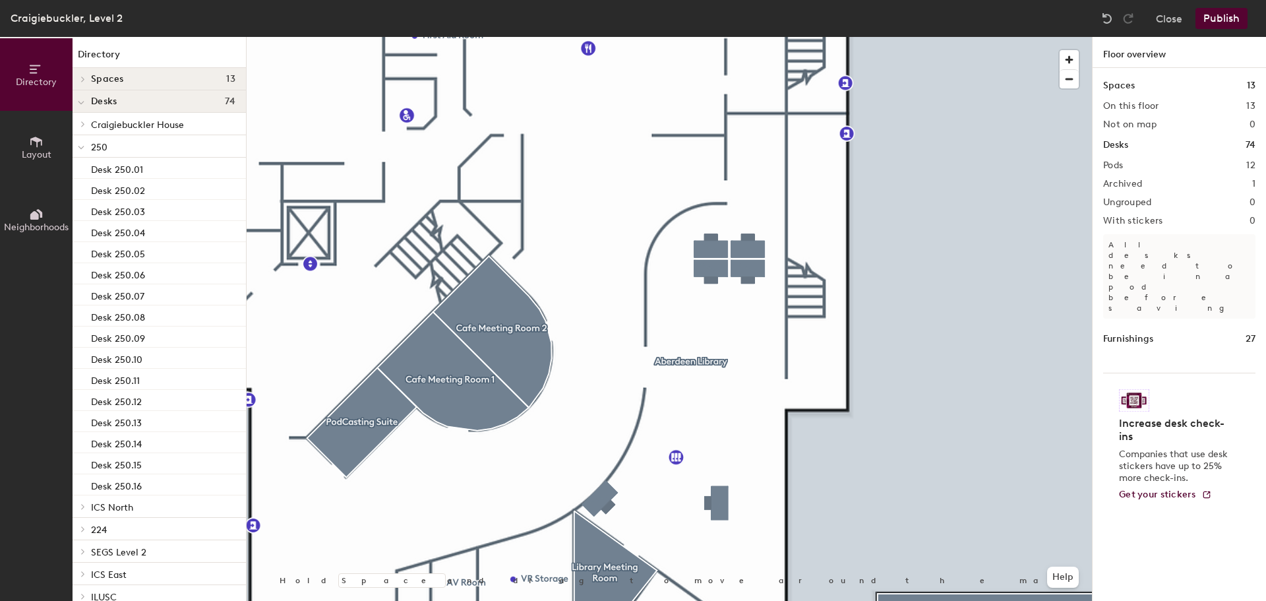
click at [716, 37] on div at bounding box center [669, 37] width 845 height 0
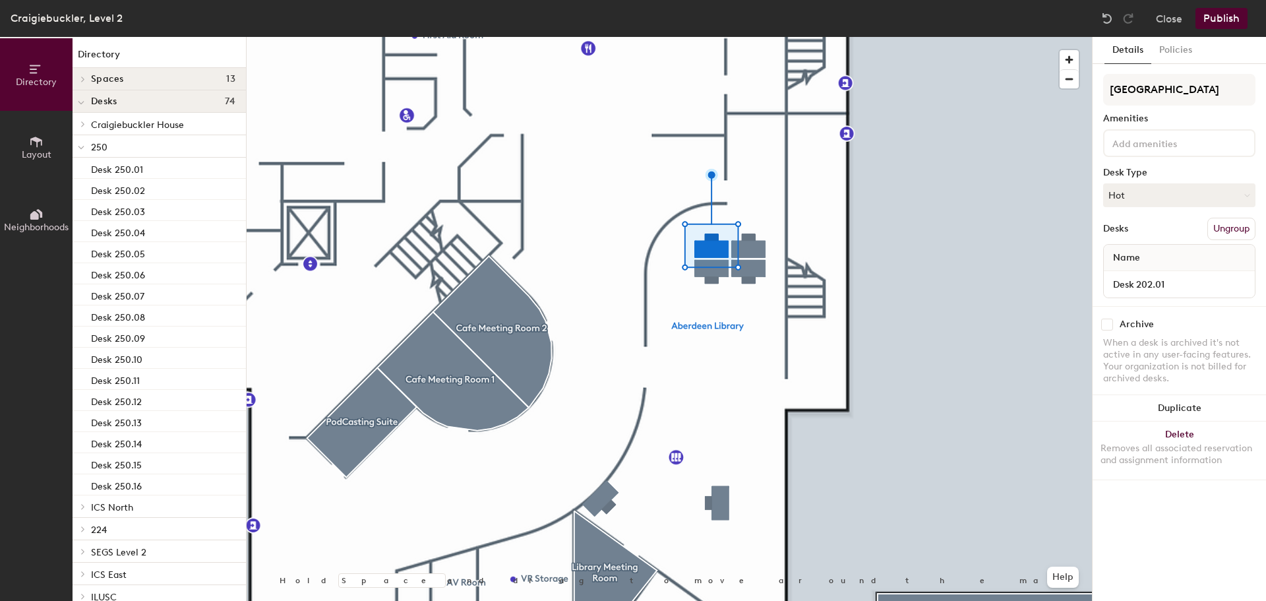
click at [1160, 139] on input at bounding box center [1169, 142] width 119 height 16
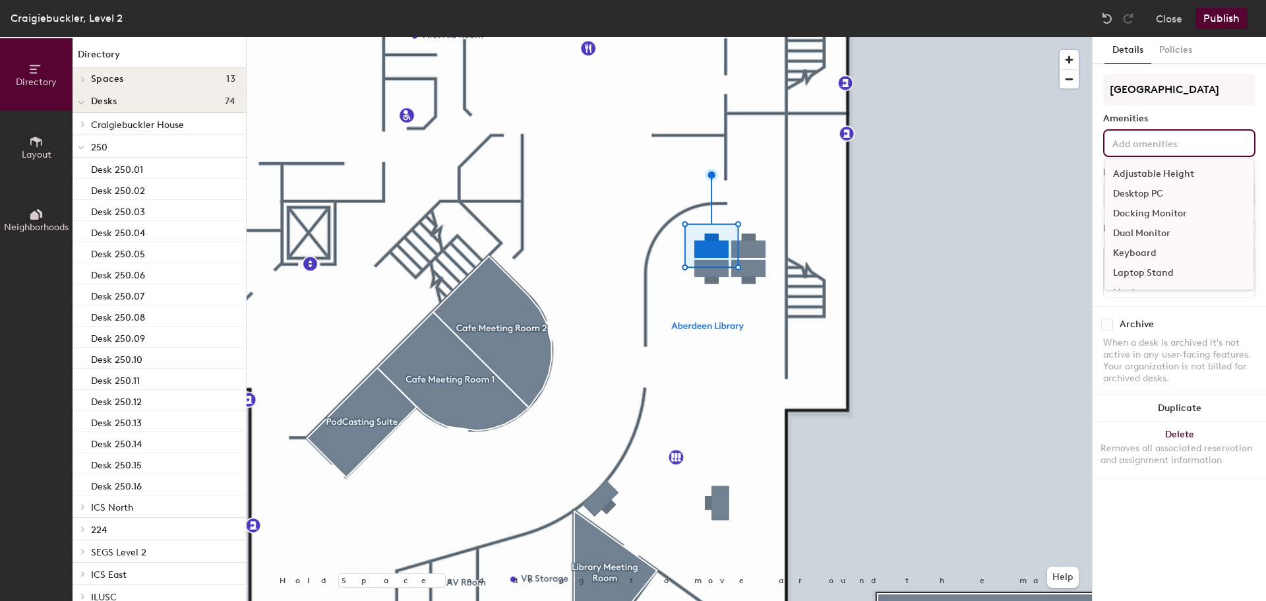
click at [1158, 212] on div "Docking Monitor" at bounding box center [1179, 214] width 148 height 20
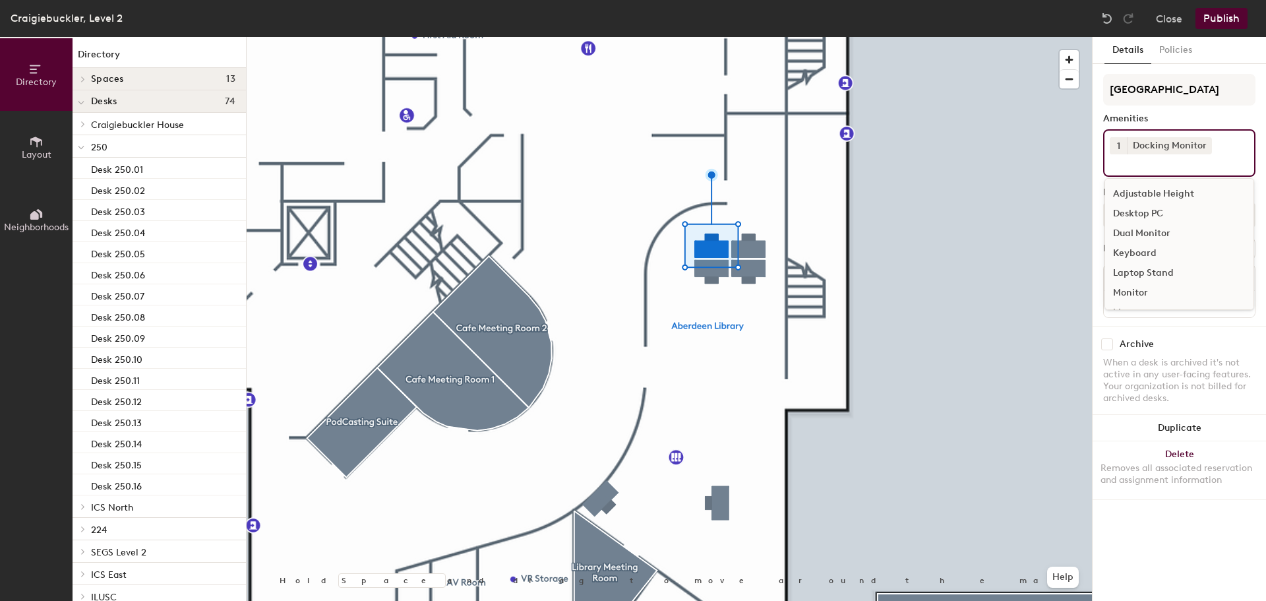
click at [1143, 251] on div "Keyboard" at bounding box center [1179, 253] width 148 height 20
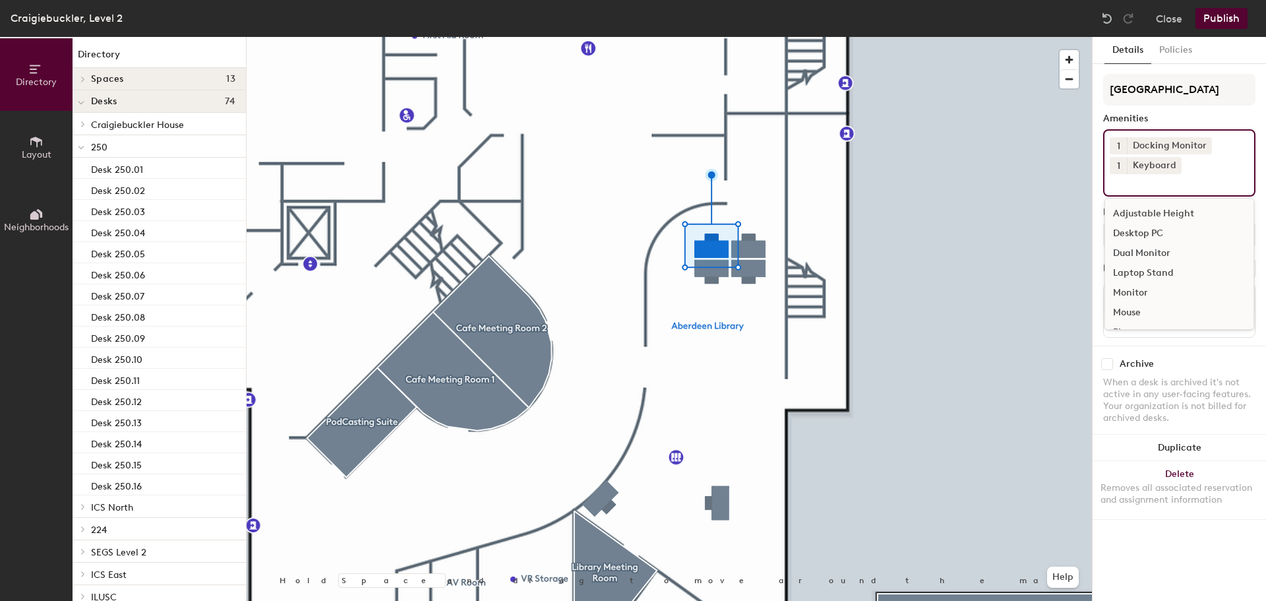
click at [1133, 309] on div "Mouse" at bounding box center [1179, 313] width 148 height 20
click at [1147, 320] on div "Webcam" at bounding box center [1179, 326] width 148 height 20
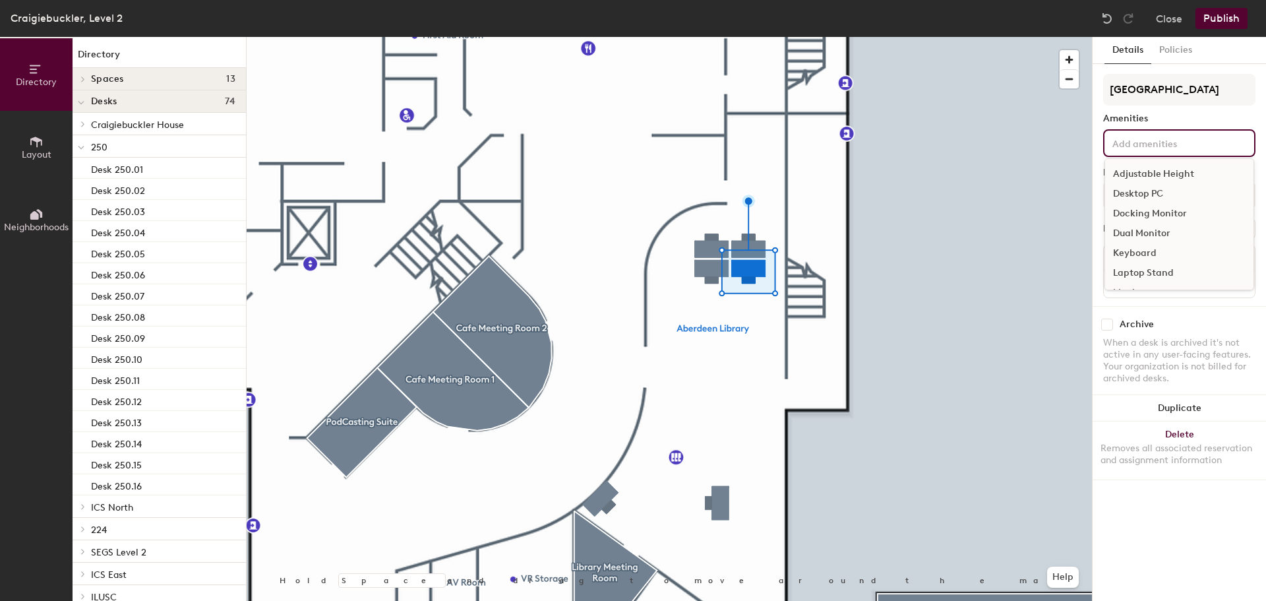
click at [1156, 140] on input at bounding box center [1169, 142] width 119 height 16
click at [1155, 213] on div "Docking Monitor" at bounding box center [1179, 214] width 148 height 20
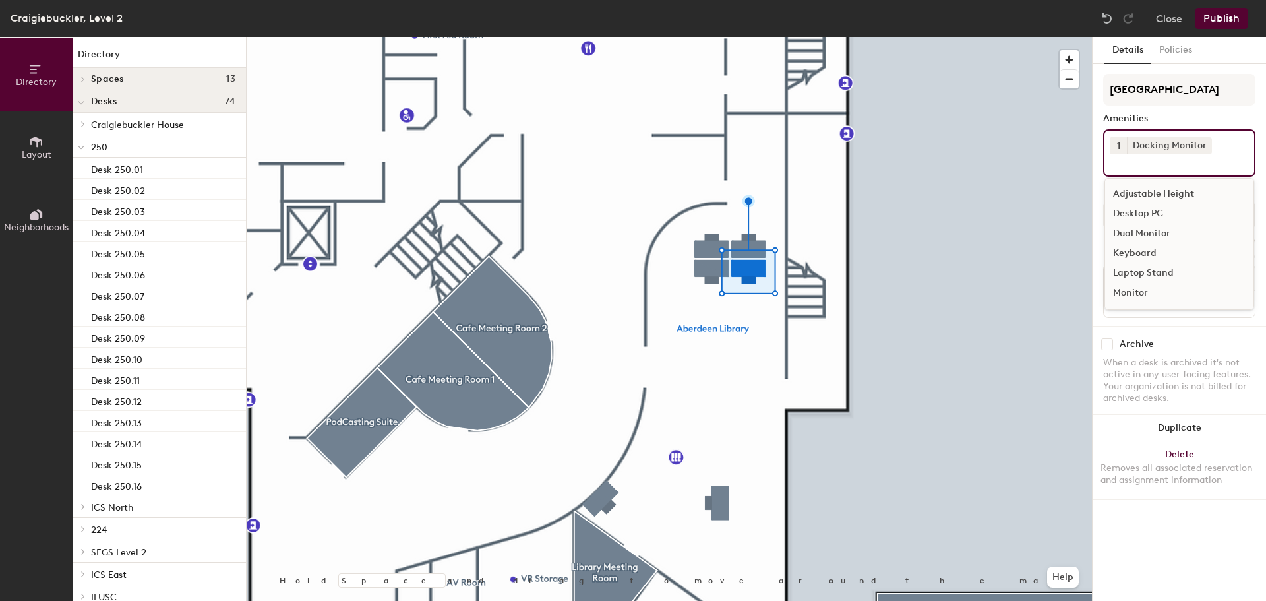
click at [1148, 250] on div "Keyboard" at bounding box center [1179, 253] width 148 height 20
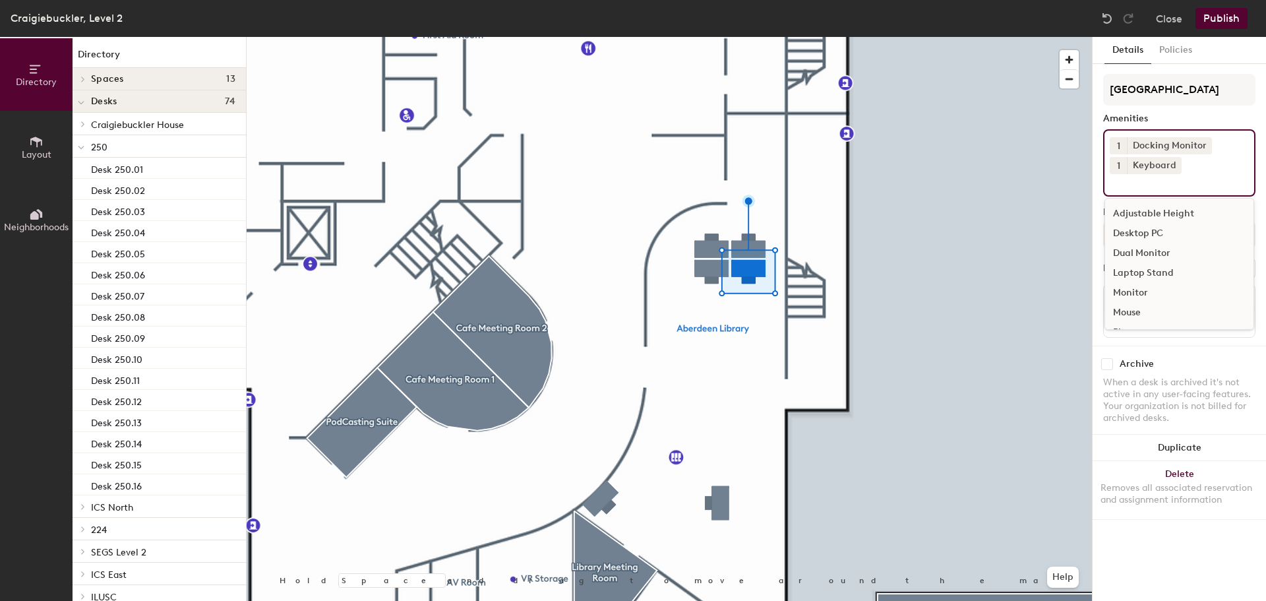
click at [1133, 309] on div "Mouse" at bounding box center [1179, 313] width 148 height 20
click at [1143, 296] on div "Webcam" at bounding box center [1179, 294] width 148 height 20
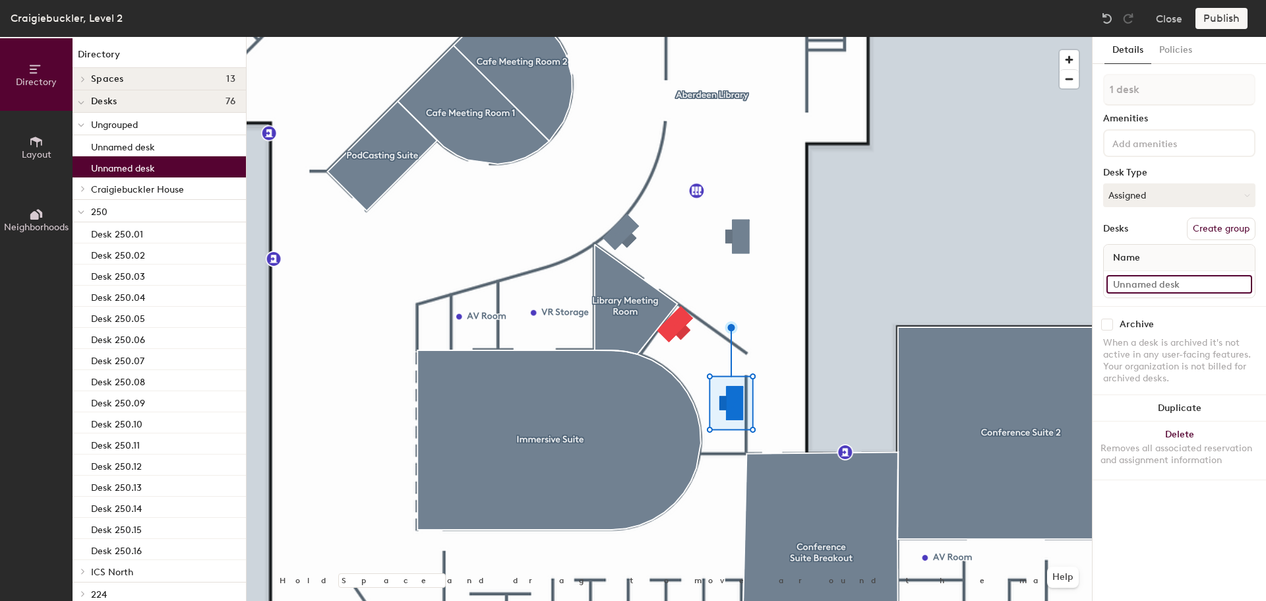
click at [1125, 279] on input at bounding box center [1179, 284] width 146 height 18
type input "Desk 202.08"
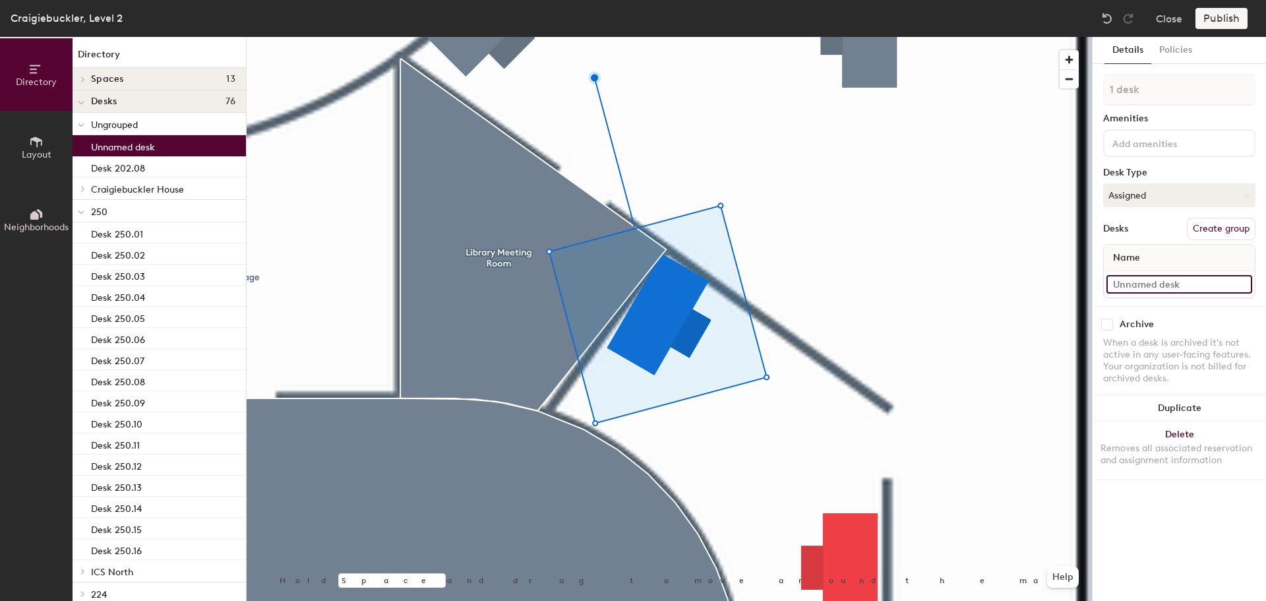
click at [1185, 280] on input at bounding box center [1179, 284] width 146 height 18
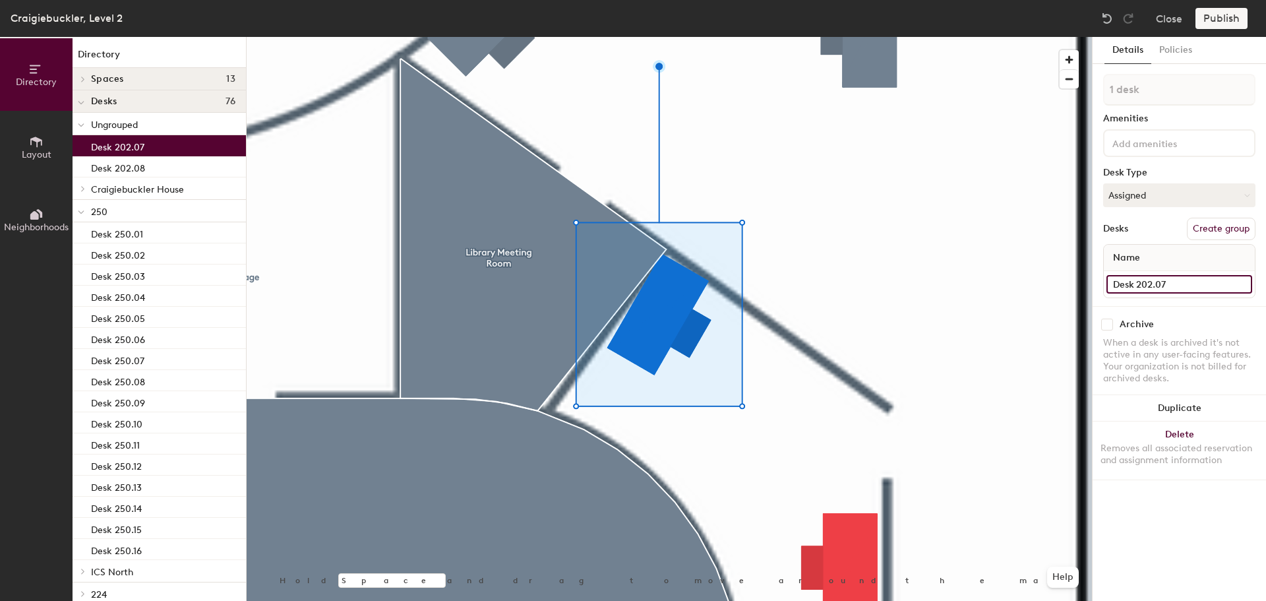
type input "Desk 202.07"
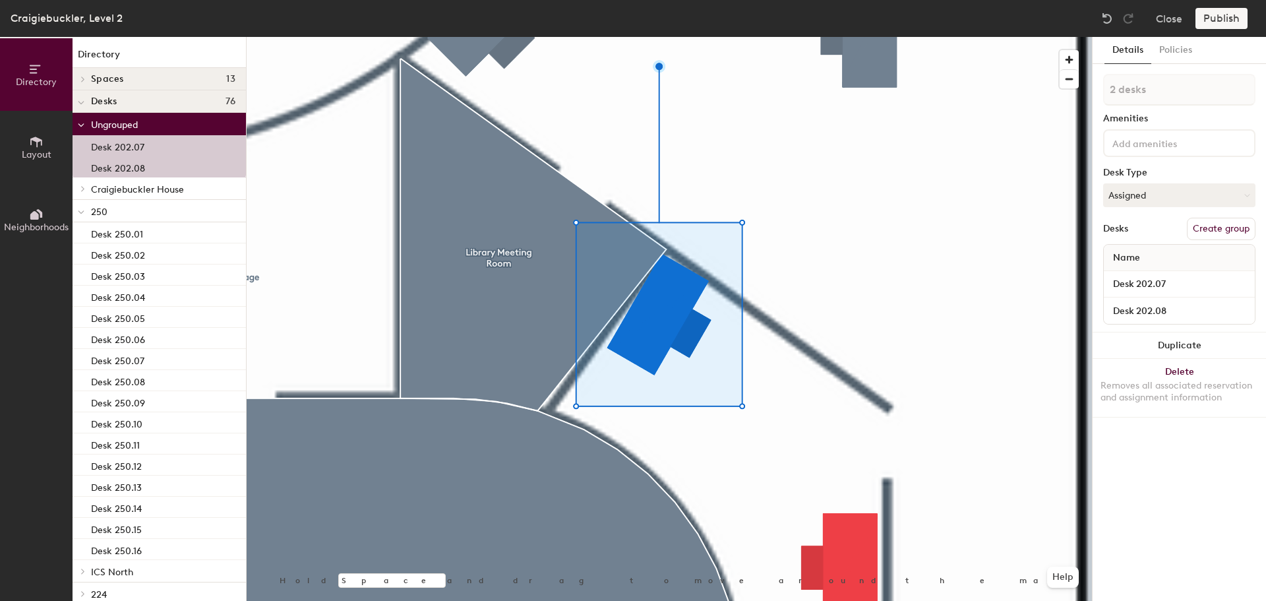
type input "2 desks"
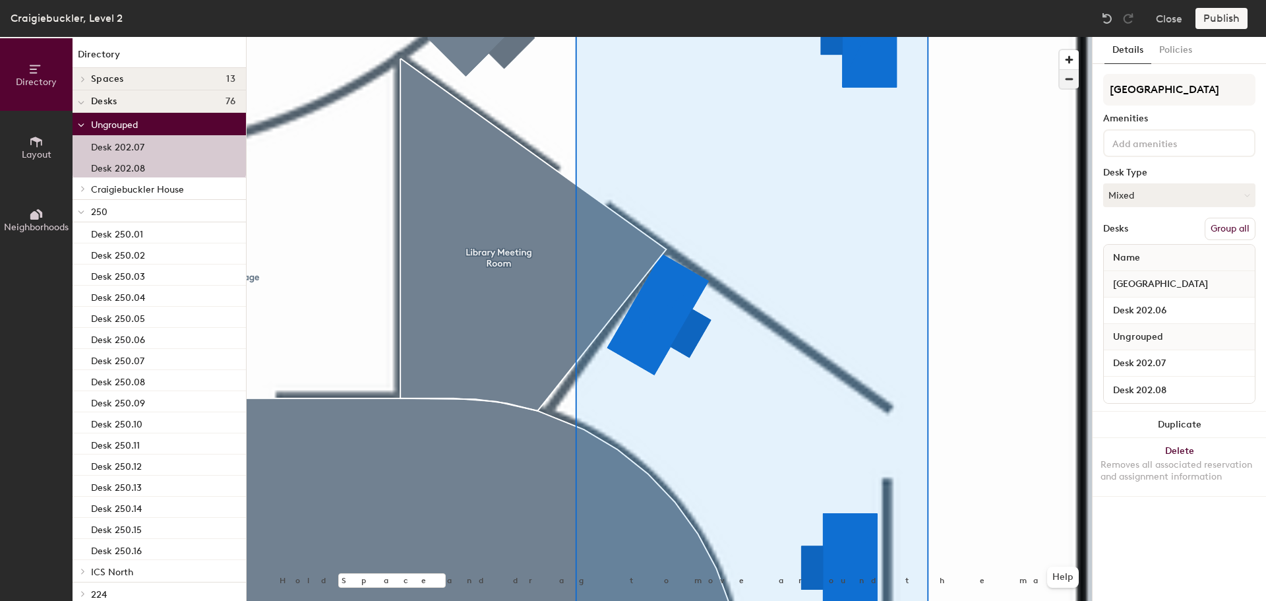
click at [1067, 79] on span "button" at bounding box center [1068, 79] width 19 height 18
click at [1066, 79] on span "button" at bounding box center [1068, 79] width 19 height 18
click at [1065, 79] on span "button" at bounding box center [1068, 79] width 19 height 18
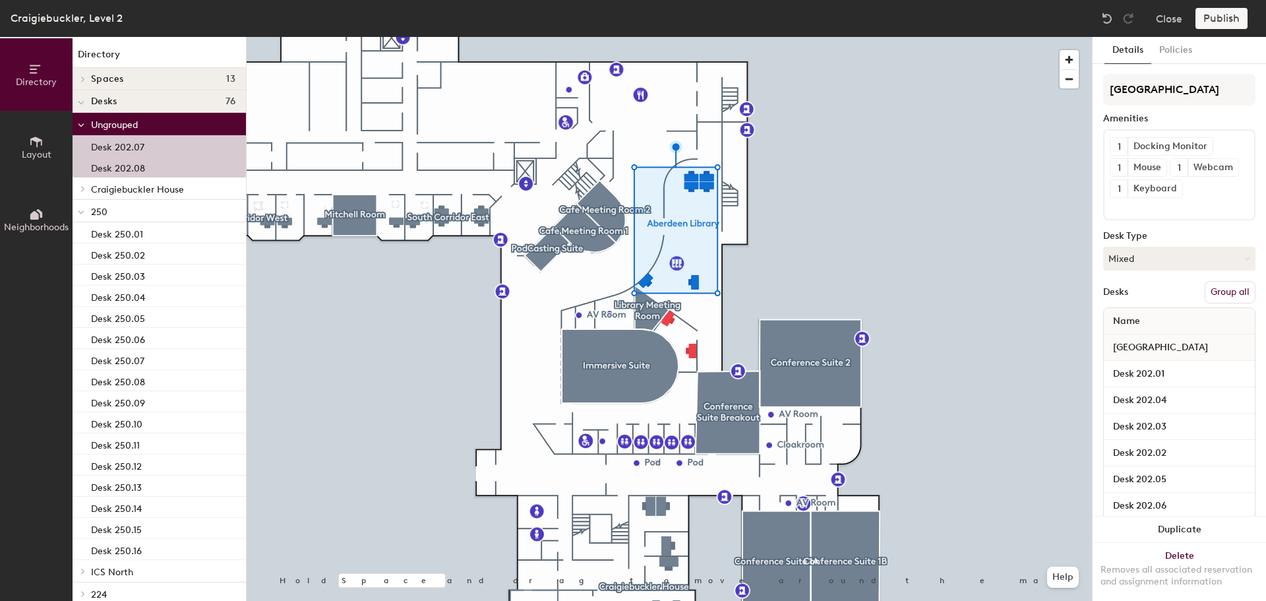
click at [1219, 303] on button "Group all" at bounding box center [1229, 292] width 51 height 22
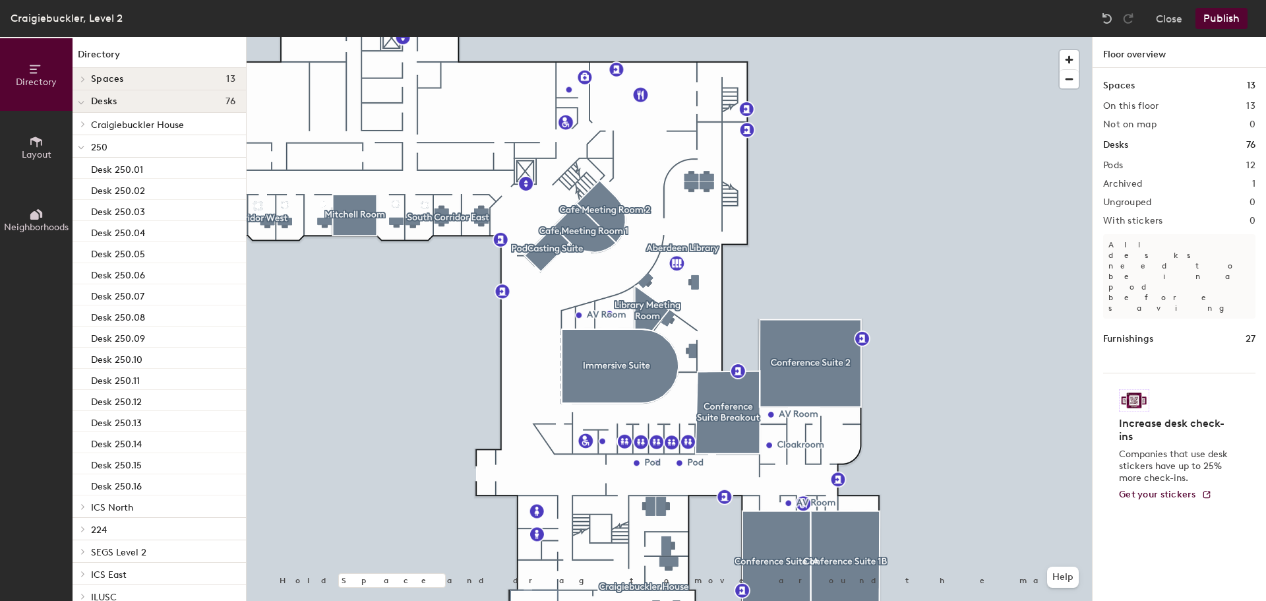
click at [695, 37] on div at bounding box center [669, 37] width 845 height 0
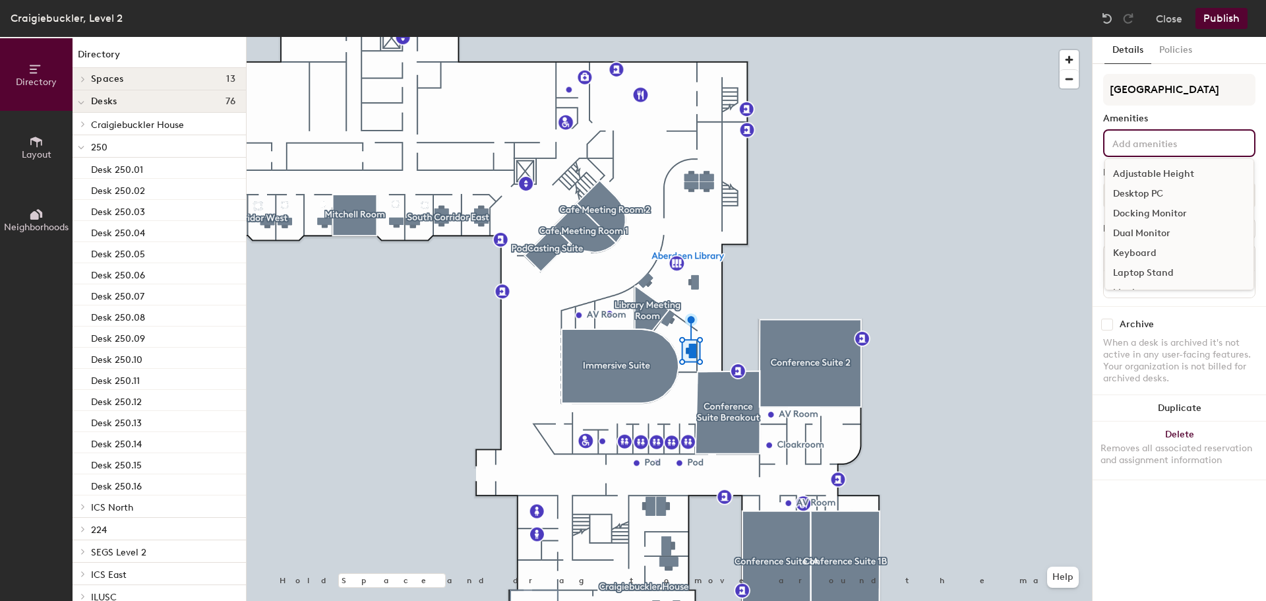
click at [1157, 142] on input at bounding box center [1169, 142] width 119 height 16
click at [1156, 231] on div "Dual Monitor" at bounding box center [1179, 233] width 148 height 20
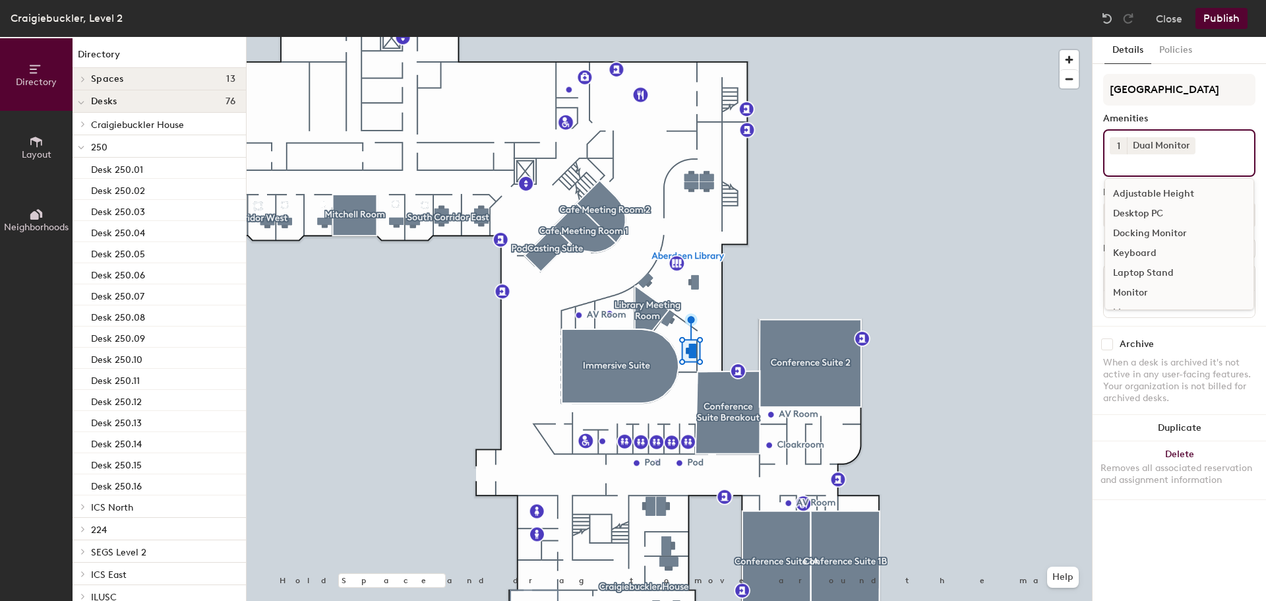
click at [1157, 196] on div "Adjustable Height" at bounding box center [1179, 194] width 148 height 20
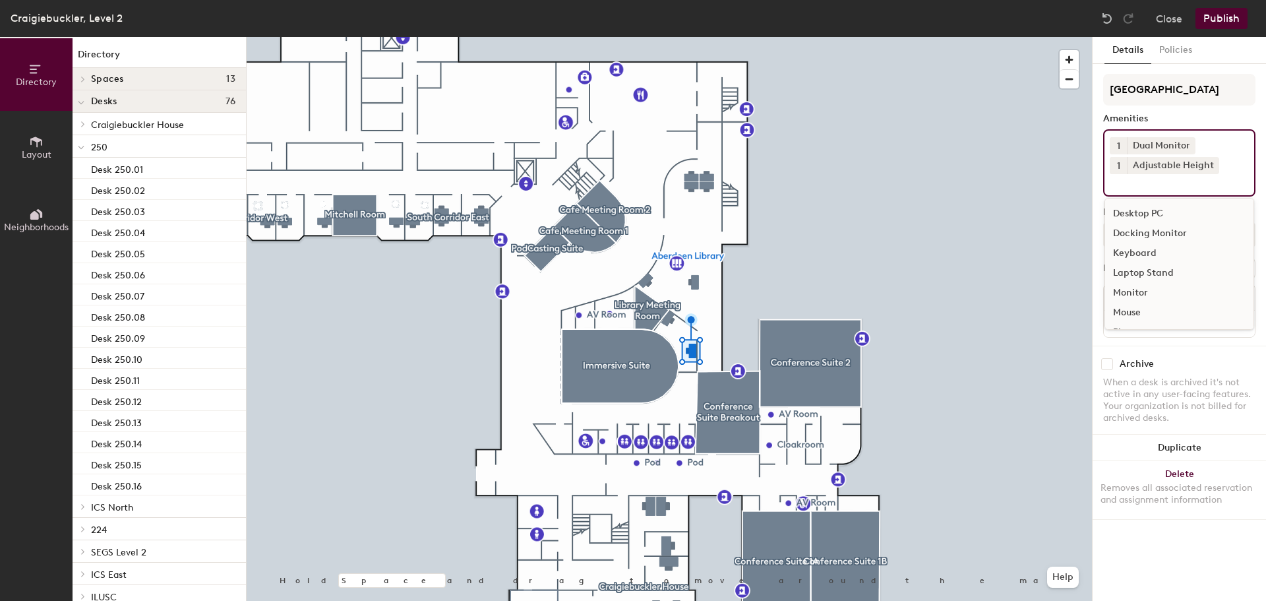
click at [1150, 253] on div "Keyboard" at bounding box center [1179, 253] width 148 height 20
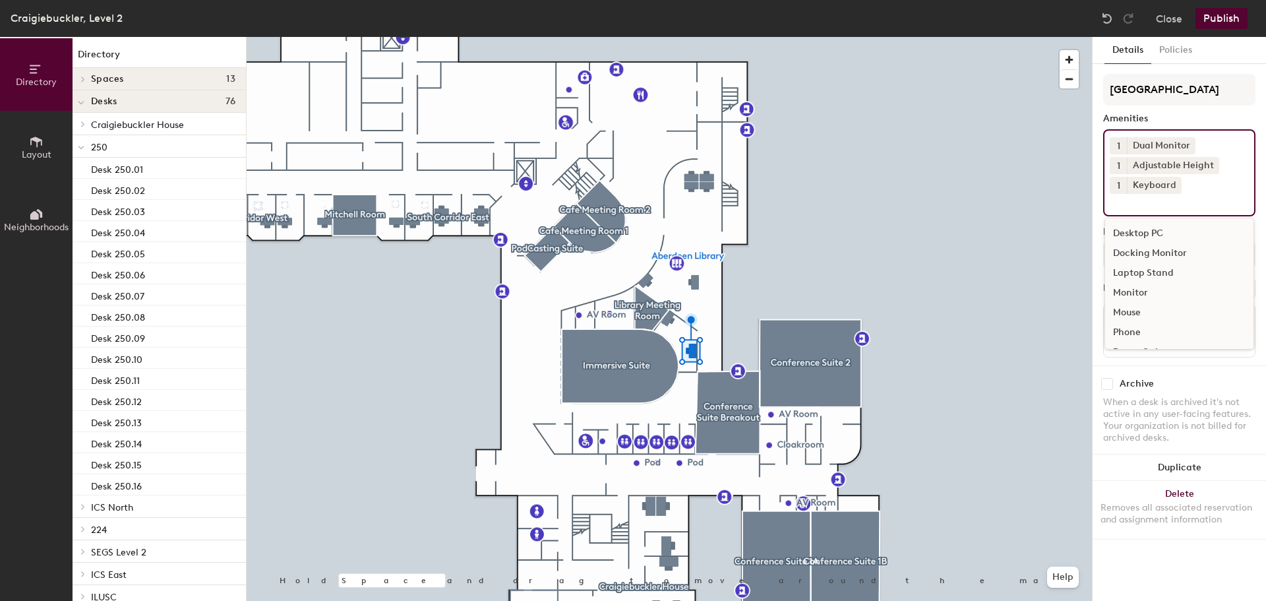
click at [1132, 309] on div "Mouse" at bounding box center [1179, 313] width 148 height 20
click at [1131, 292] on div "Universal Dock" at bounding box center [1179, 294] width 148 height 20
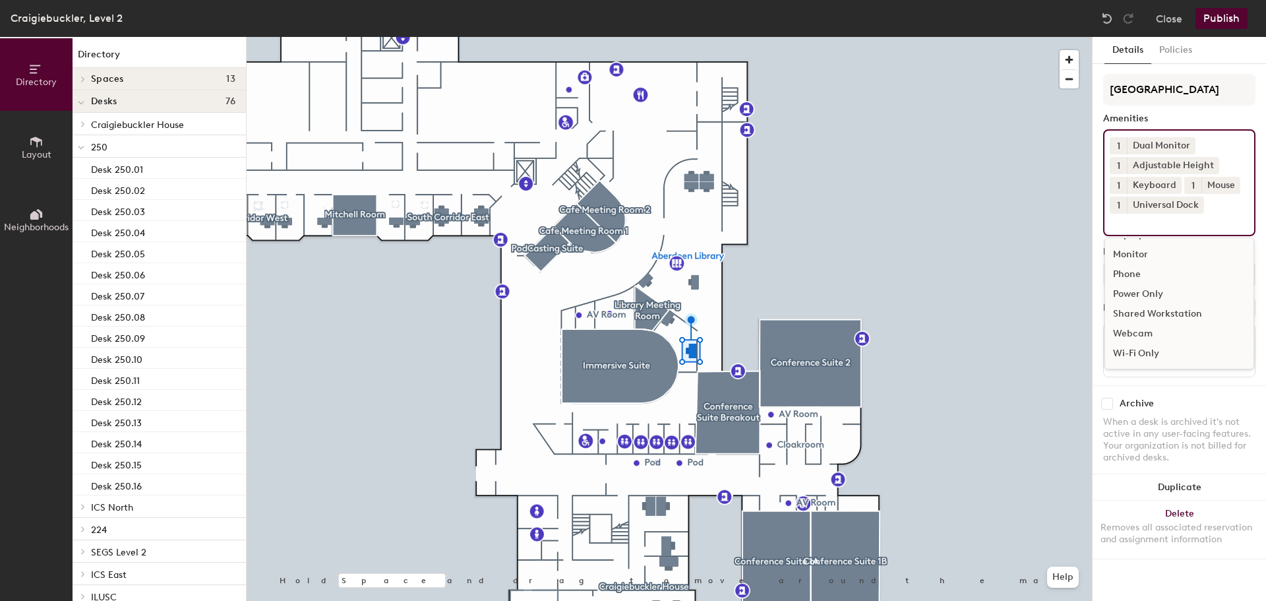
scroll to position [58, 0]
click at [1132, 332] on div "Webcam" at bounding box center [1179, 334] width 148 height 20
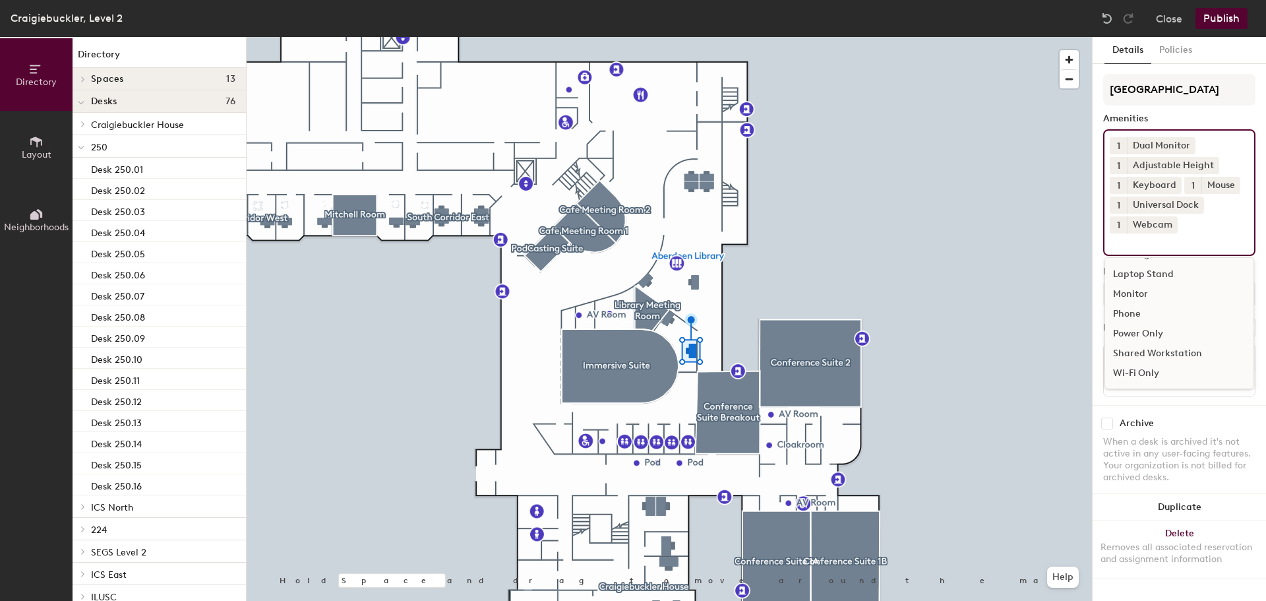
scroll to position [38, 0]
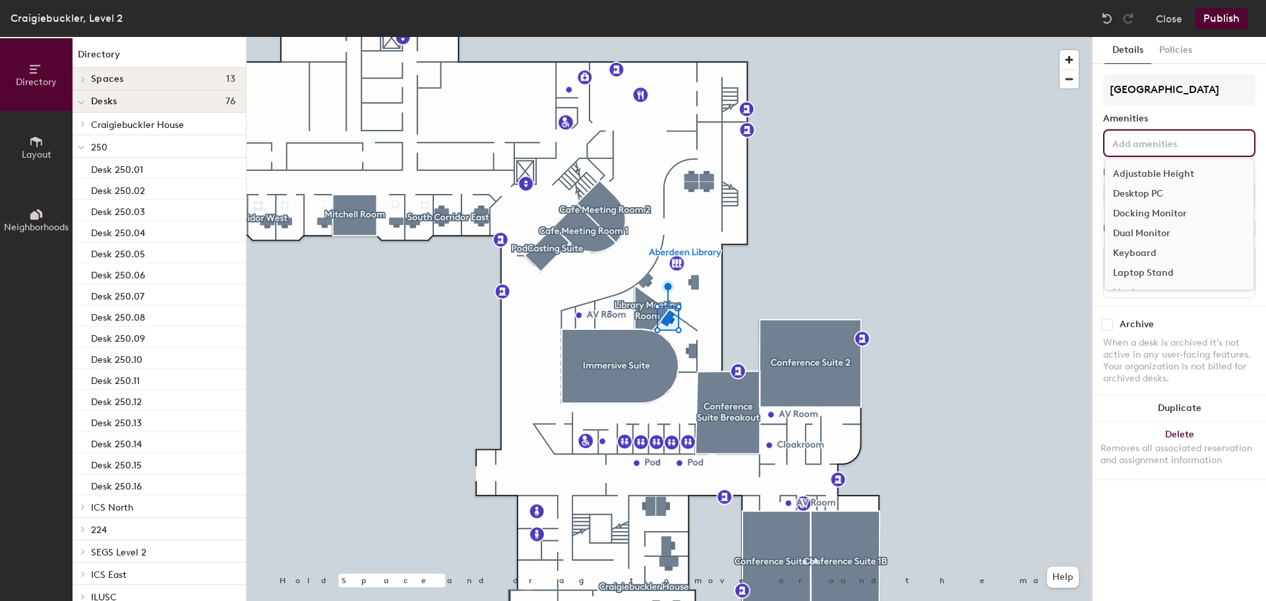
click at [1195, 141] on input at bounding box center [1169, 142] width 119 height 16
click at [1164, 175] on div "Adjustable Height" at bounding box center [1179, 174] width 148 height 20
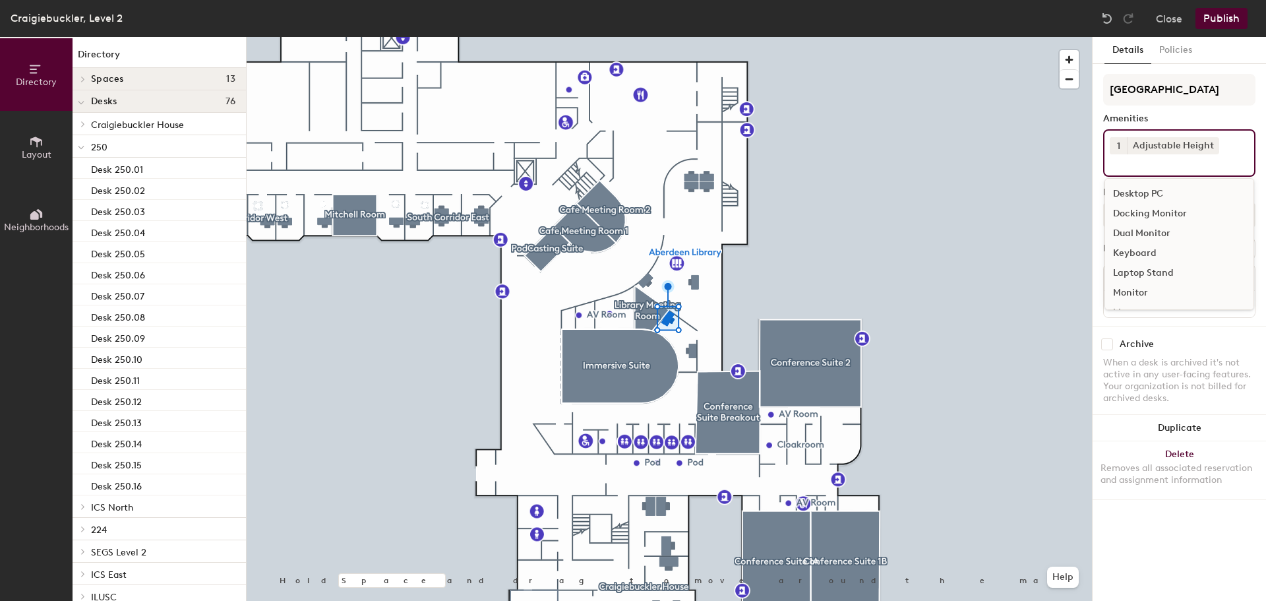
click at [1158, 232] on div "Dual Monitor" at bounding box center [1179, 233] width 148 height 20
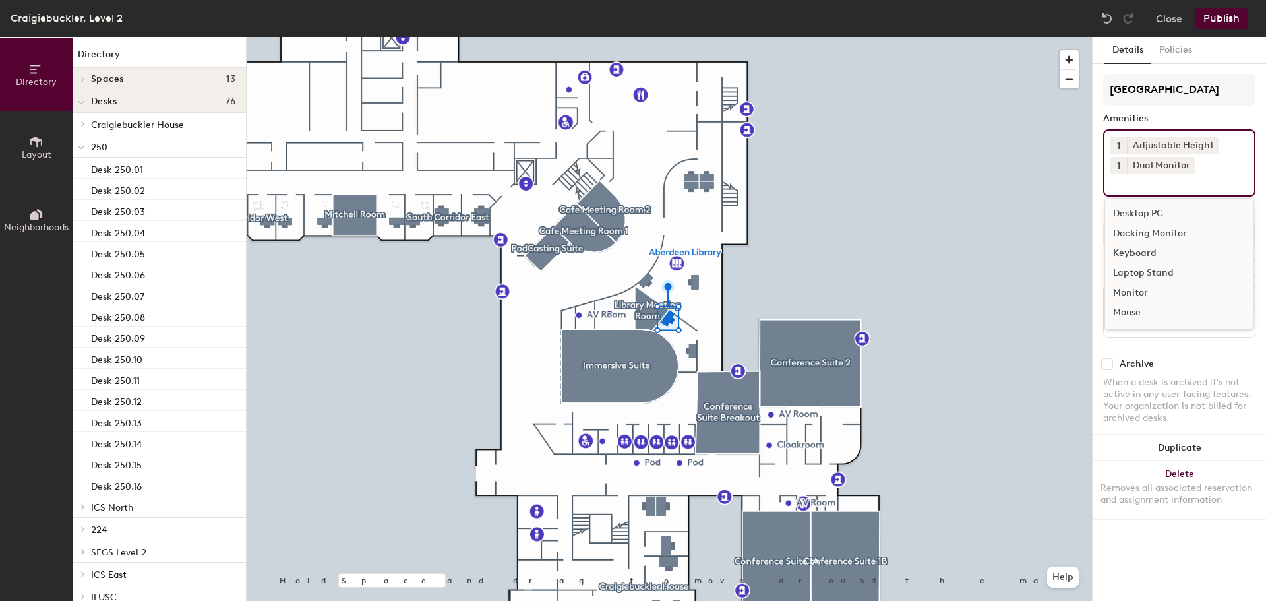
click at [1154, 254] on div "Keyboard" at bounding box center [1179, 253] width 148 height 20
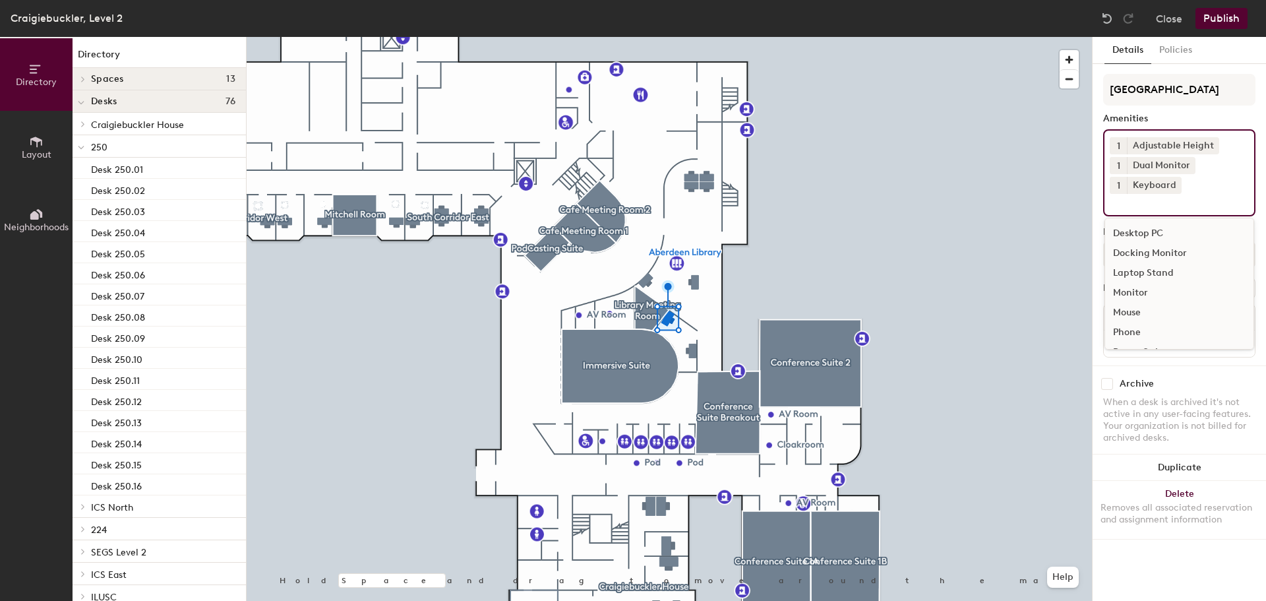
click at [1148, 314] on div "Mouse" at bounding box center [1179, 313] width 148 height 20
click at [1150, 279] on div "Shared Workstation" at bounding box center [1179, 274] width 148 height 20
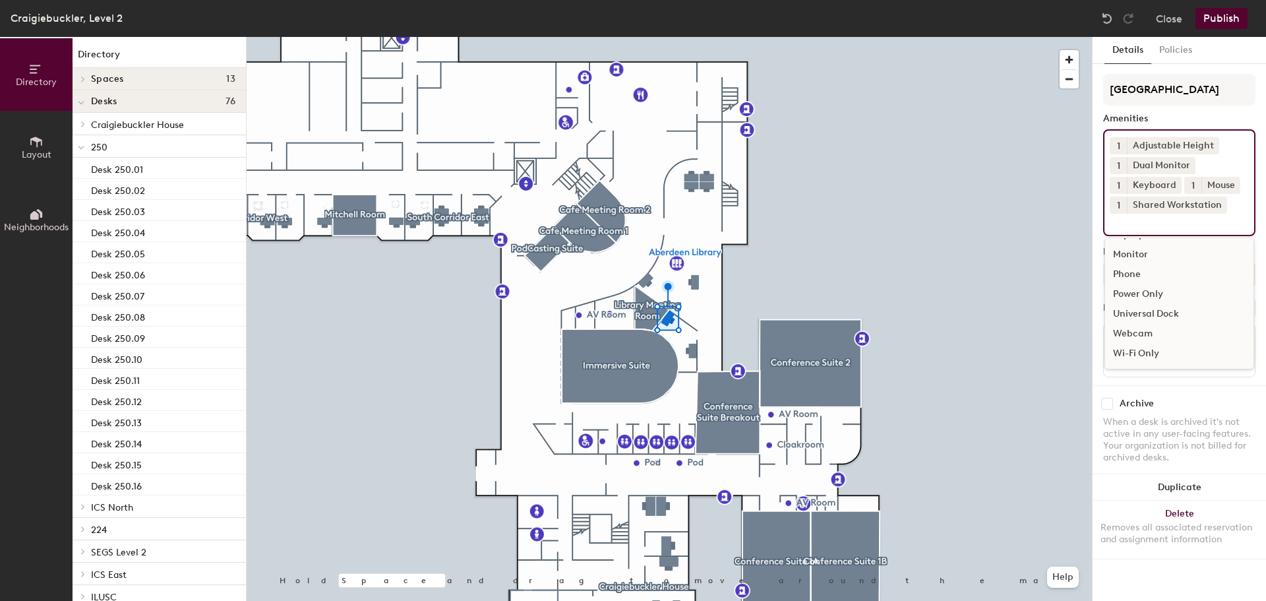
scroll to position [58, 0]
click at [1218, 205] on icon at bounding box center [1219, 204] width 5 height 5
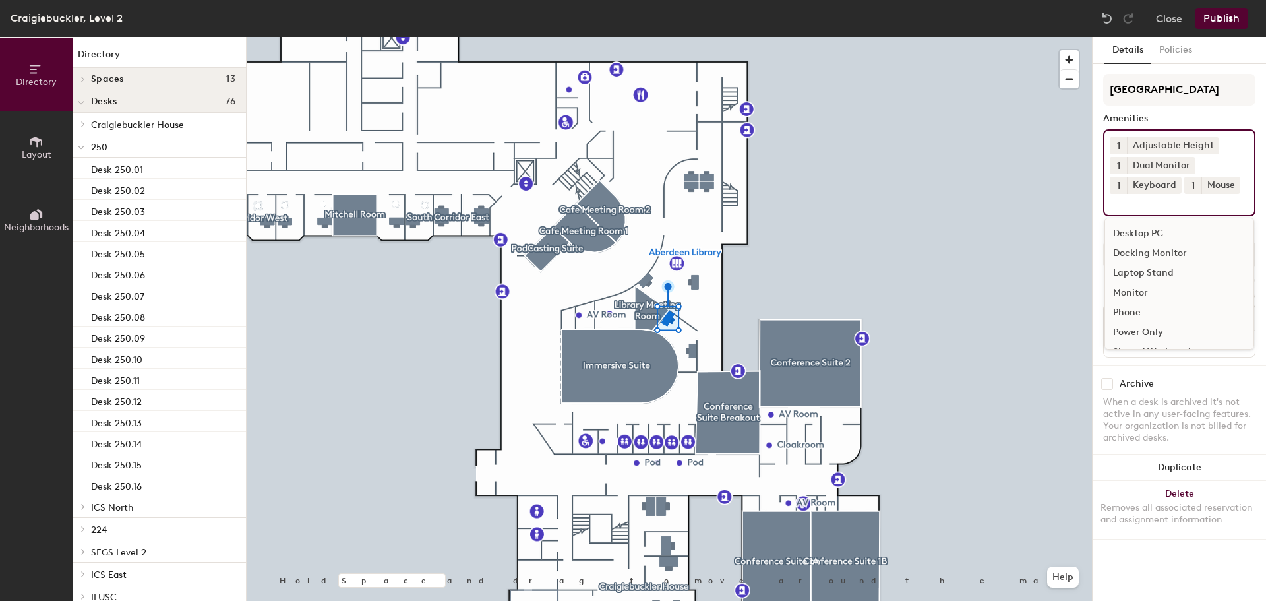
click at [1203, 204] on input at bounding box center [1169, 202] width 119 height 16
click at [1166, 295] on div "Universal Dock" at bounding box center [1179, 294] width 148 height 20
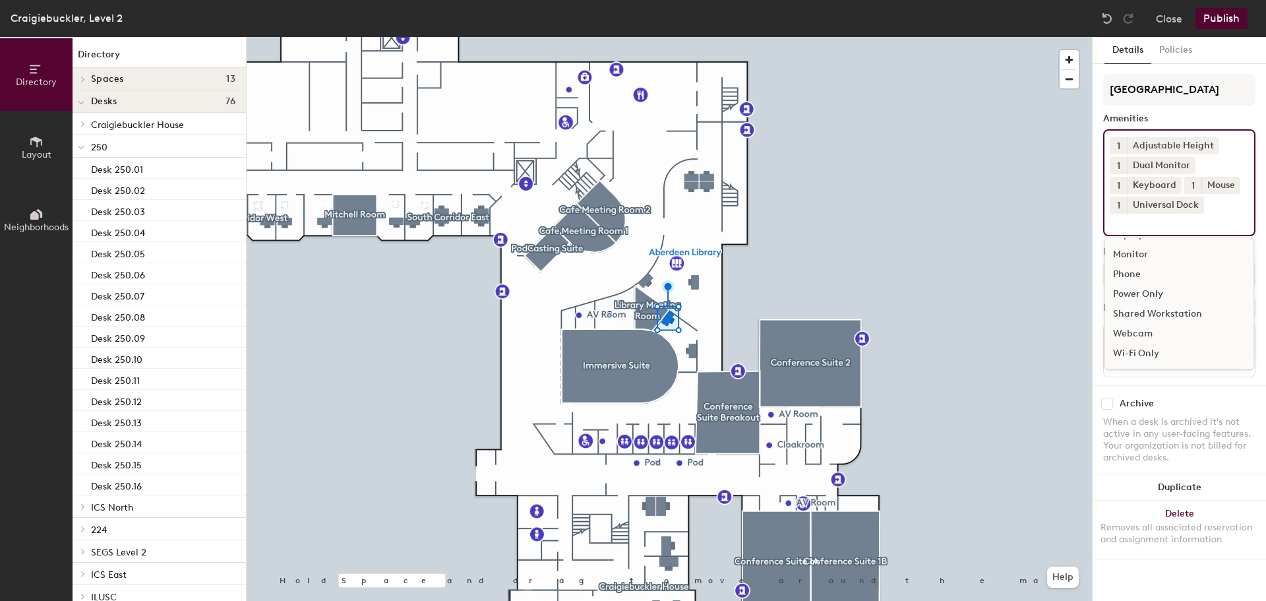
click at [1149, 329] on div "Webcam" at bounding box center [1179, 334] width 148 height 20
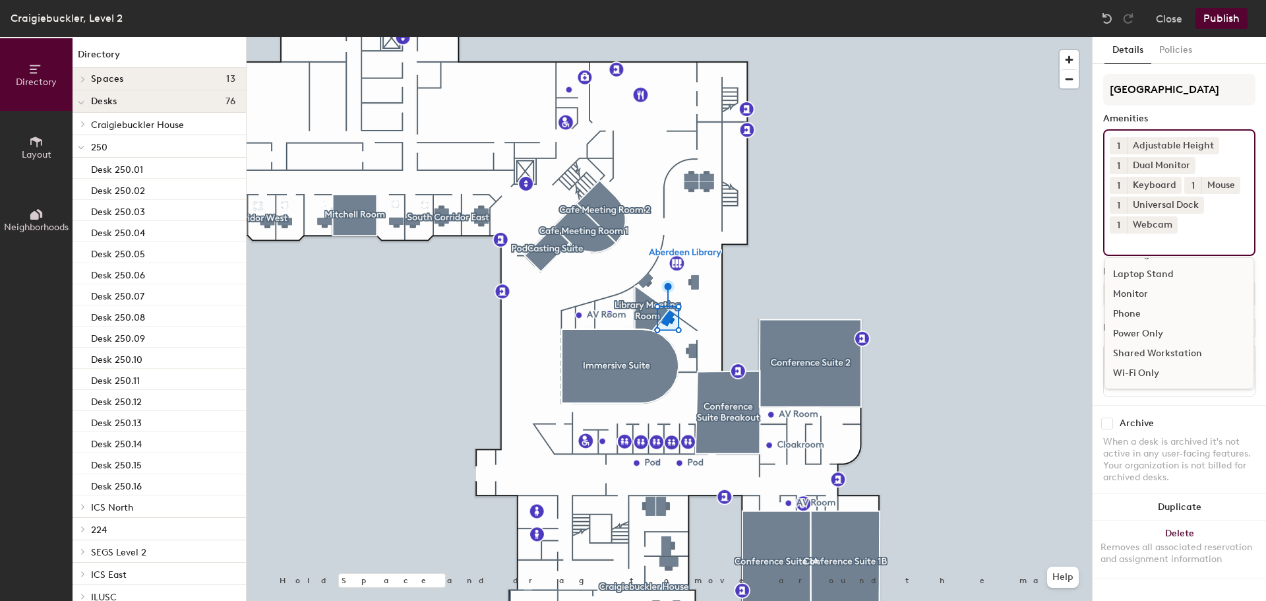
scroll to position [38, 0]
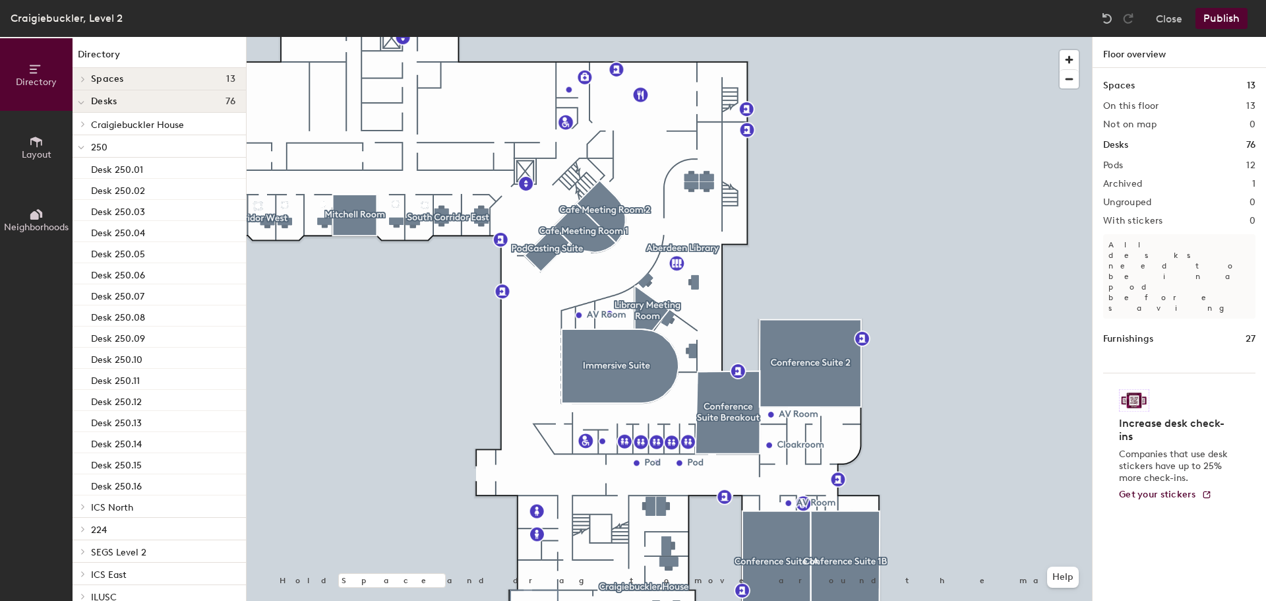
click at [1228, 22] on button "Publish" at bounding box center [1221, 18] width 52 height 21
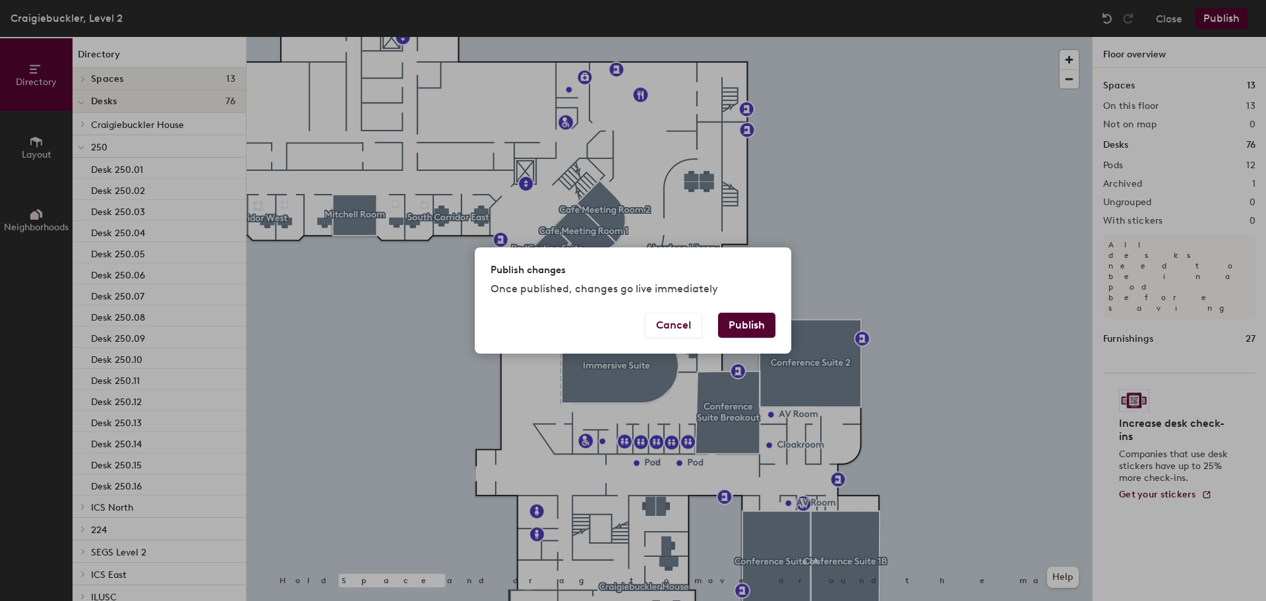
click at [740, 330] on button "Publish" at bounding box center [746, 324] width 57 height 25
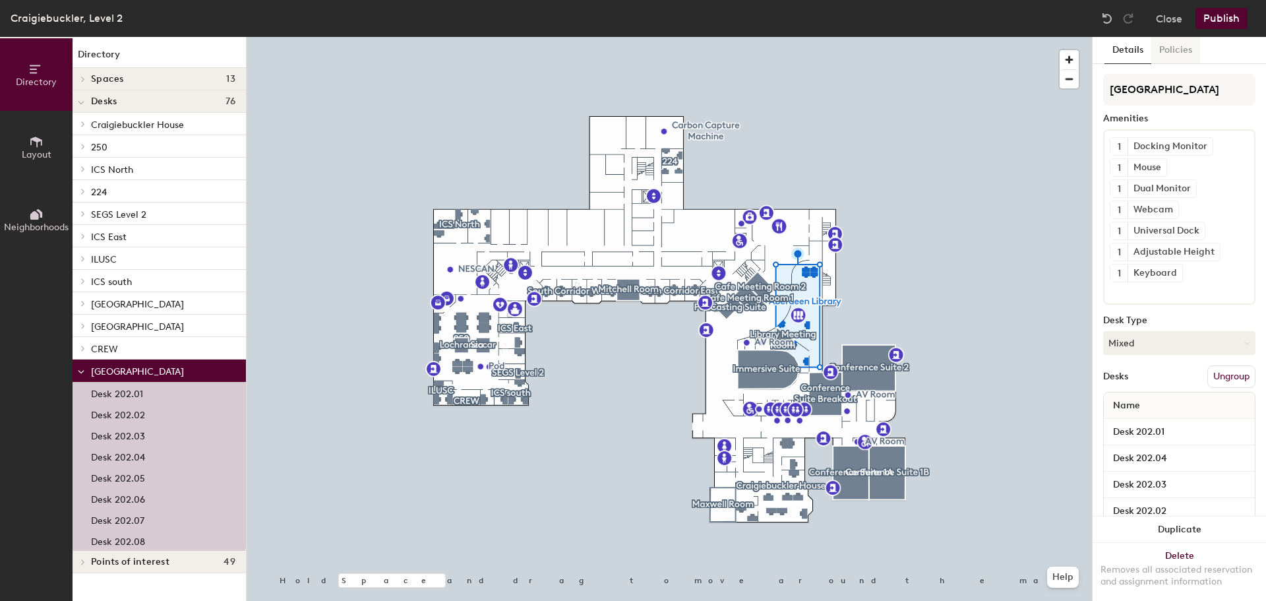
click at [1177, 49] on button "Policies" at bounding box center [1175, 50] width 49 height 27
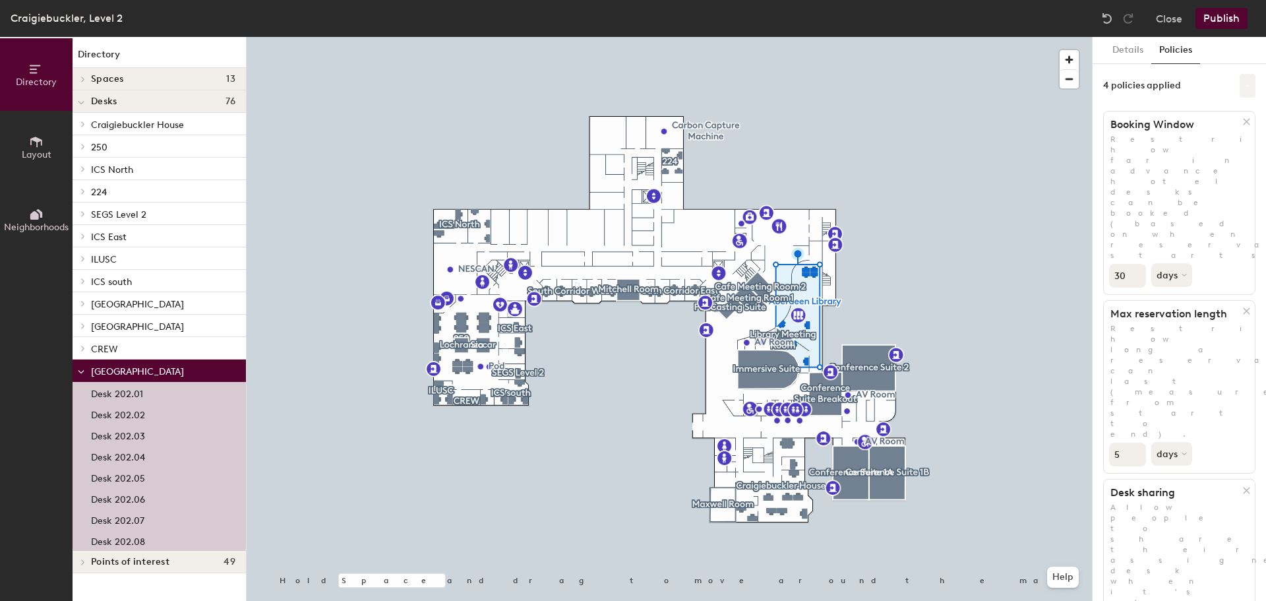
click at [1247, 86] on icon at bounding box center [1247, 85] width 5 height 5
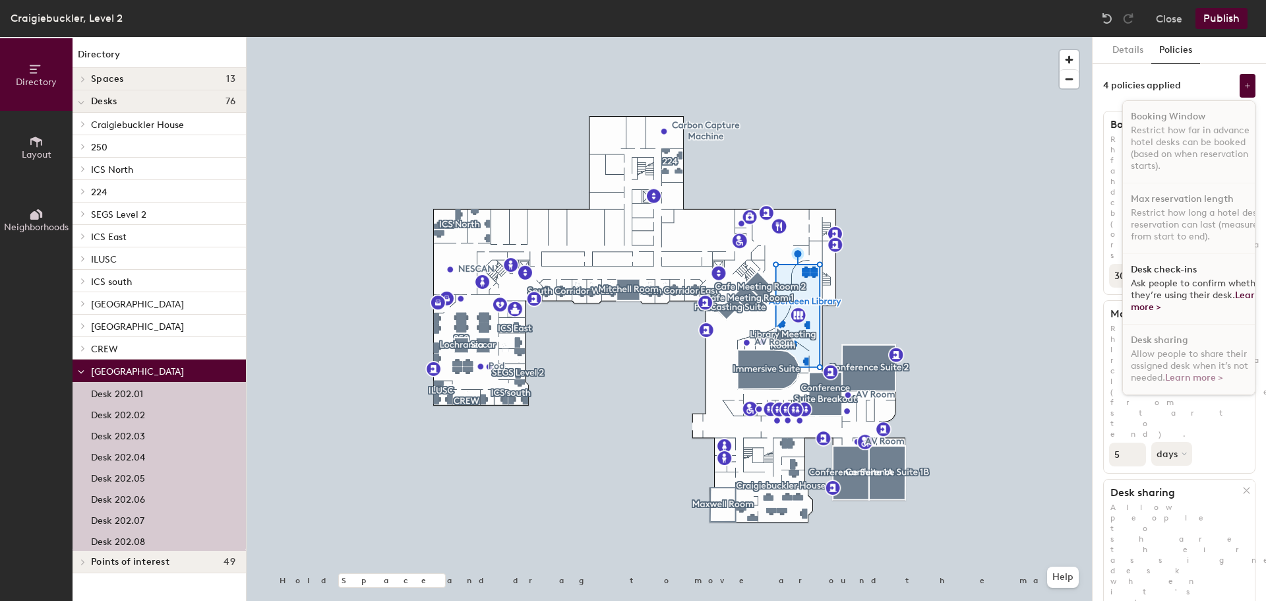
scroll to position [8, 0]
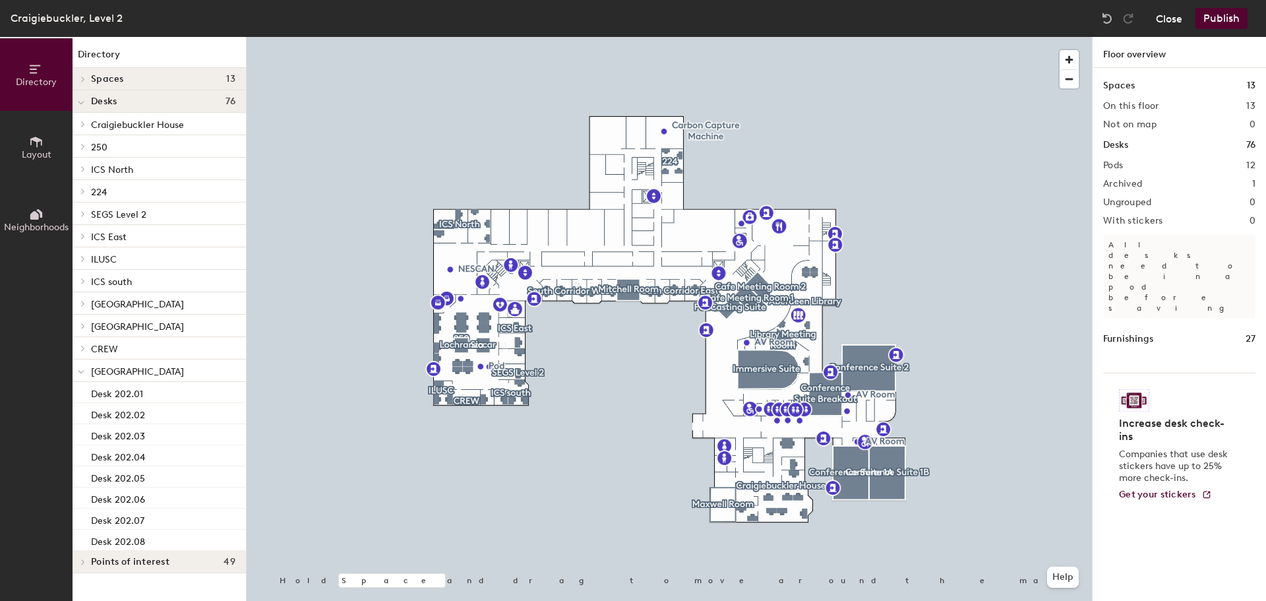
click at [1172, 21] on button "Close" at bounding box center [1169, 18] width 26 height 21
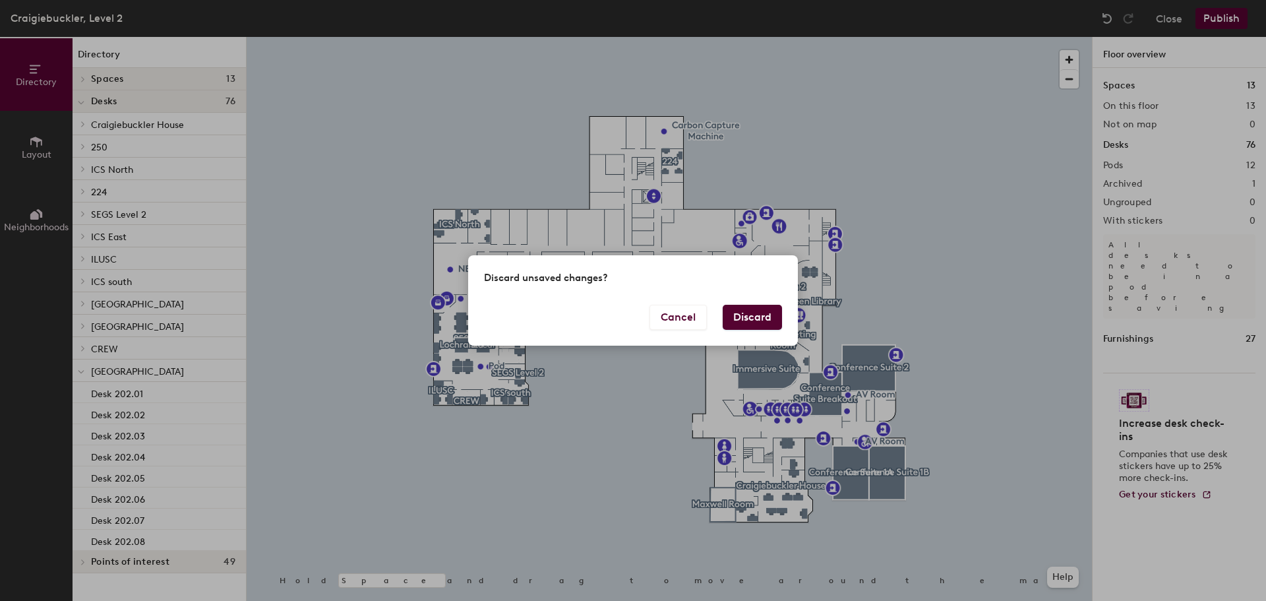
click at [730, 318] on button "Discard" at bounding box center [752, 317] width 59 height 25
